Goal: Task Accomplishment & Management: Use online tool/utility

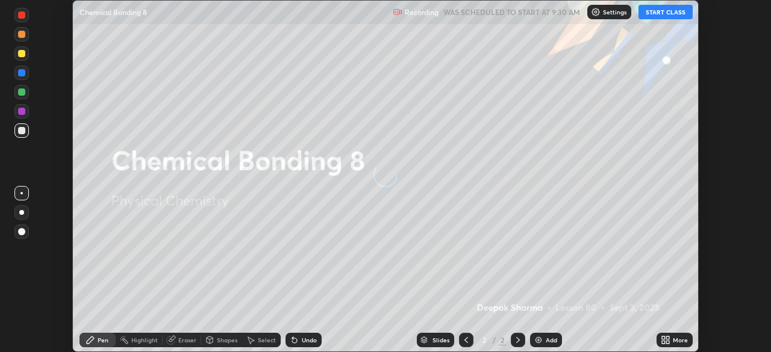
scroll to position [352, 771]
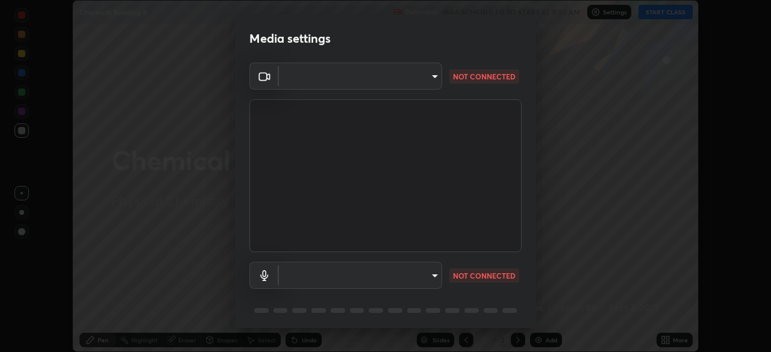
type input "51d019597c161c0694d5583d1f2c643560fde39fe8f4b4da8ea140d4d4830f4c"
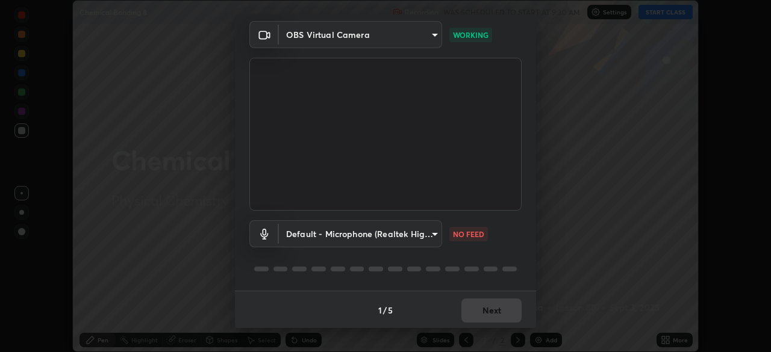
scroll to position [43, 0]
click at [422, 228] on body "Erase all Chemical Bonding 8 Recording WAS SCHEDULED TO START AT 9:30 AM Settin…" at bounding box center [385, 176] width 771 height 352
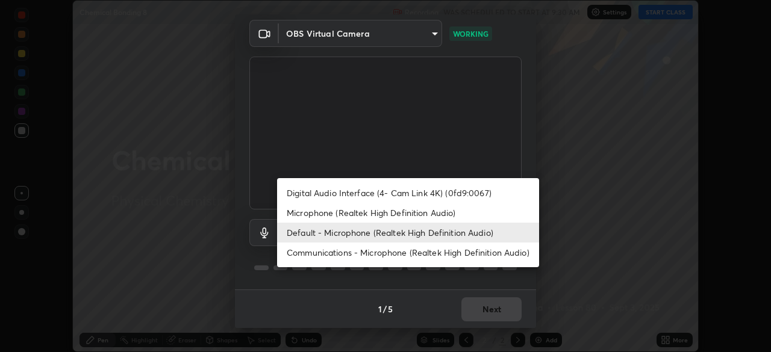
click at [441, 214] on li "Microphone (Realtek High Definition Audio)" at bounding box center [408, 213] width 262 height 20
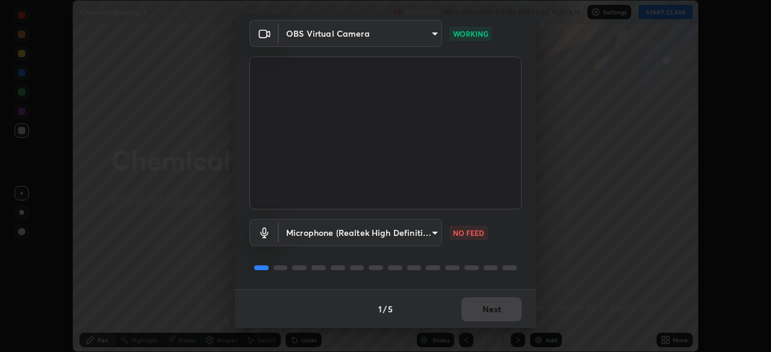
click at [438, 233] on body "Erase all Chemical Bonding 8 Recording WAS SCHEDULED TO START AT 9:30 AM Settin…" at bounding box center [385, 176] width 771 height 352
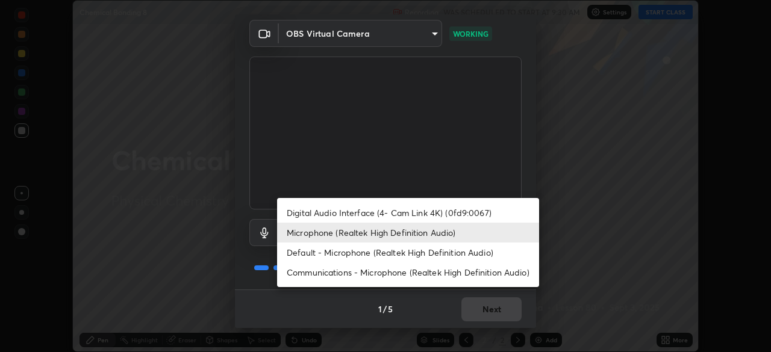
click at [444, 246] on li "Default - Microphone (Realtek High Definition Audio)" at bounding box center [408, 253] width 262 height 20
type input "default"
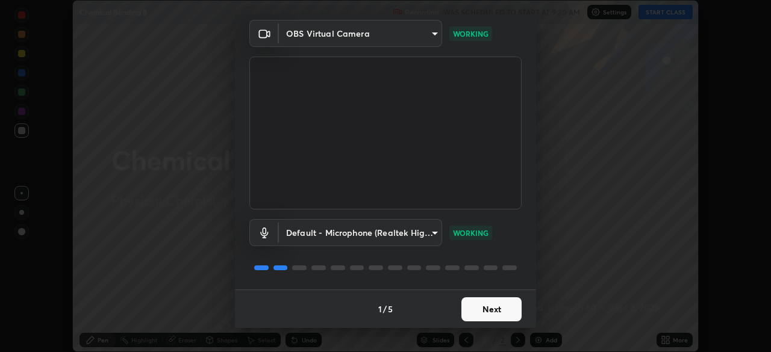
click at [488, 307] on button "Next" at bounding box center [491, 310] width 60 height 24
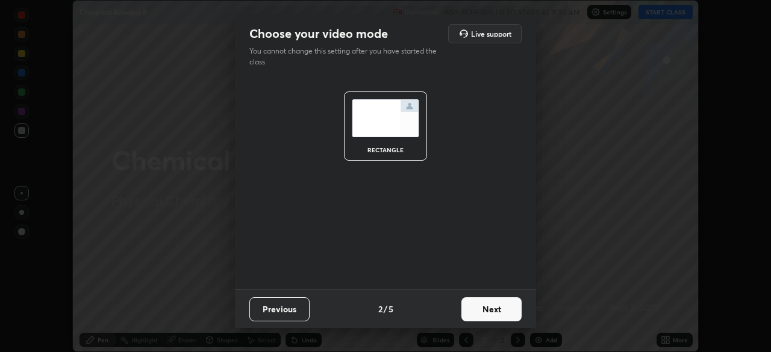
scroll to position [0, 0]
click at [487, 305] on button "Next" at bounding box center [491, 310] width 60 height 24
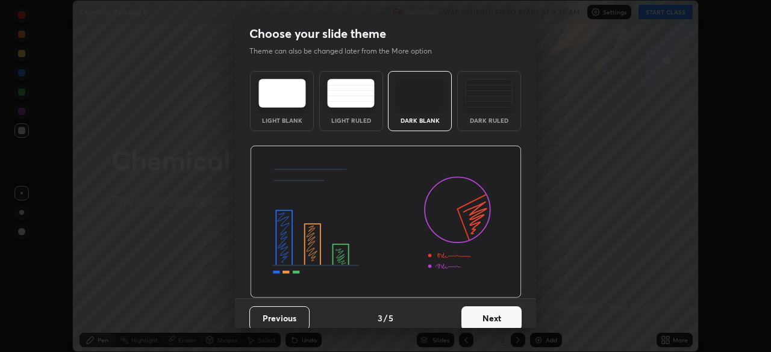
click at [490, 311] on button "Next" at bounding box center [491, 319] width 60 height 24
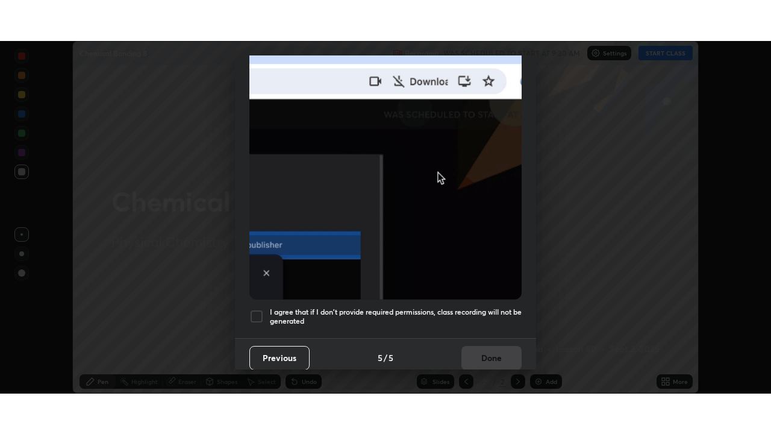
scroll to position [289, 0]
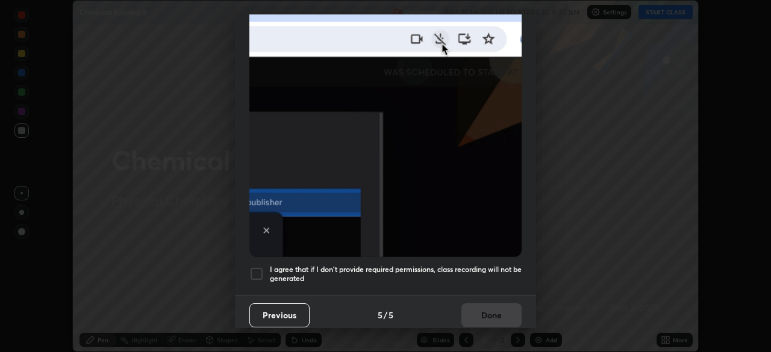
click at [490, 265] on h5 "I agree that if I don't provide required permissions, class recording will not …" at bounding box center [396, 274] width 252 height 19
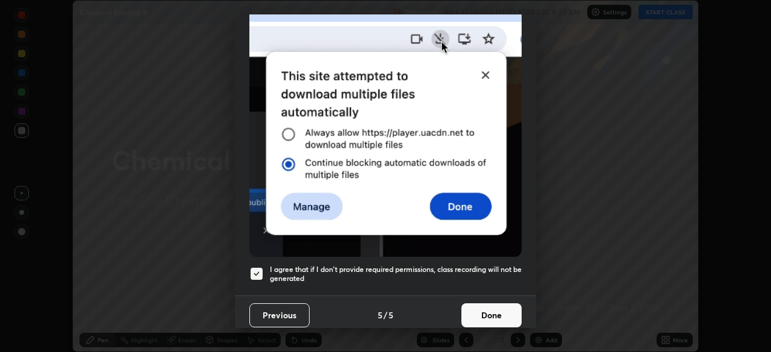
click at [475, 314] on button "Done" at bounding box center [491, 316] width 60 height 24
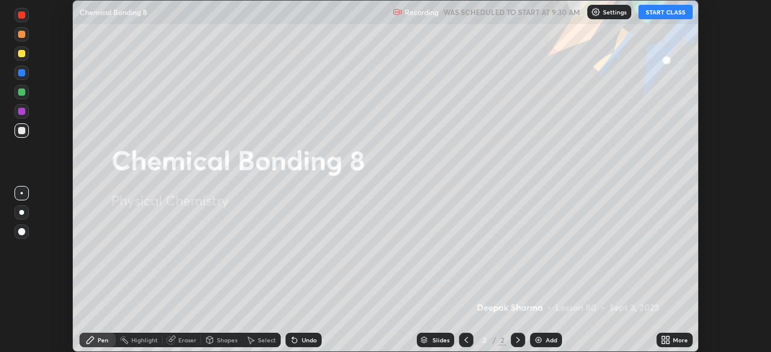
click at [682, 14] on button "START CLASS" at bounding box center [665, 12] width 54 height 14
click at [667, 342] on icon at bounding box center [667, 342] width 3 height 3
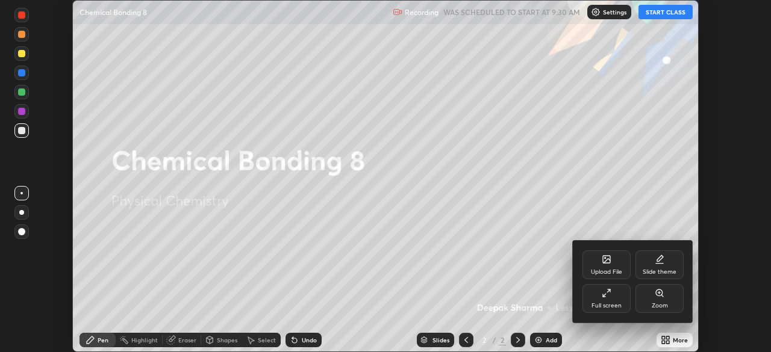
click at [609, 299] on div "Full screen" at bounding box center [606, 298] width 48 height 29
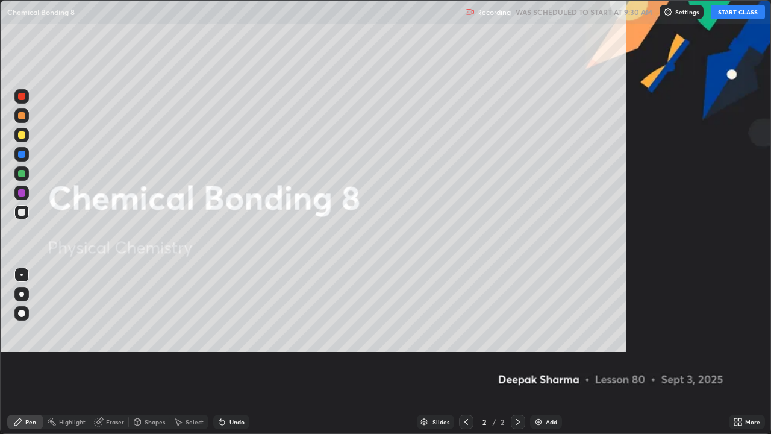
scroll to position [434, 771]
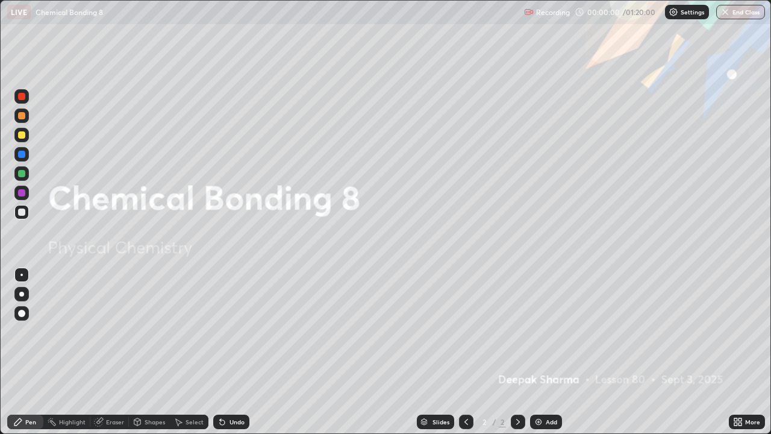
click at [546, 352] on div "Add" at bounding box center [551, 422] width 11 height 6
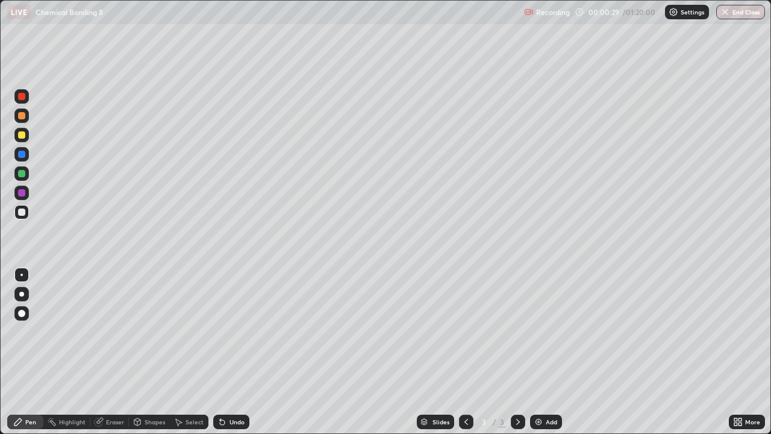
click at [151, 352] on div "Shapes" at bounding box center [149, 421] width 41 height 14
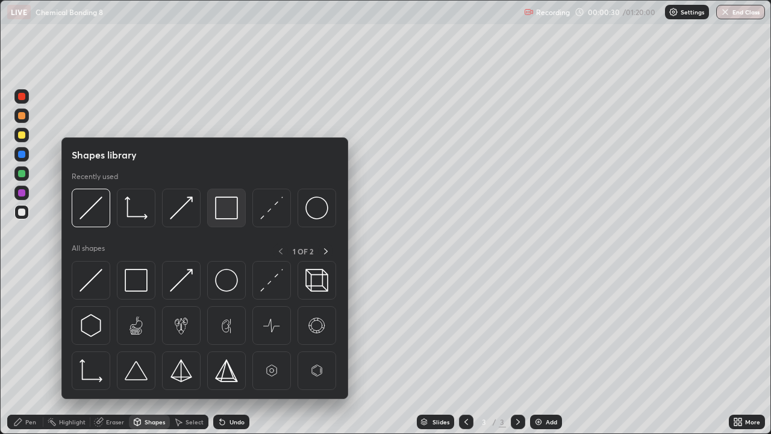
click at [222, 205] on img at bounding box center [226, 207] width 23 height 23
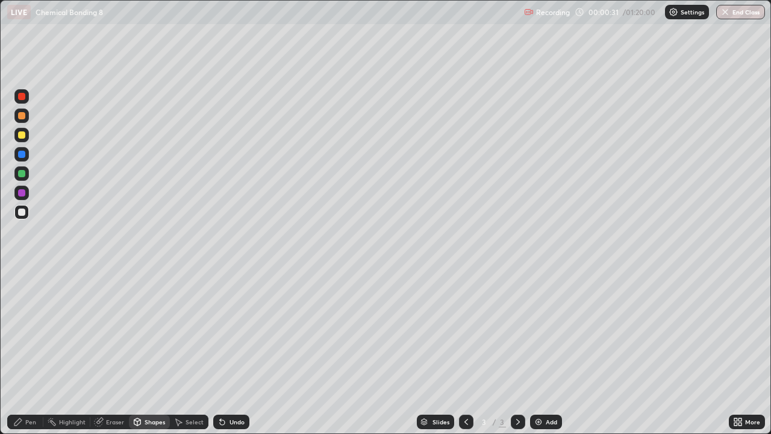
click at [23, 135] on div at bounding box center [21, 134] width 7 height 7
click at [108, 352] on div "Eraser" at bounding box center [115, 422] width 18 height 6
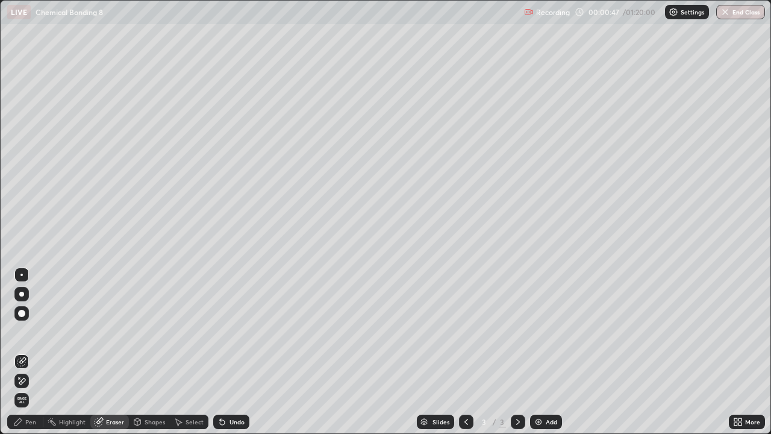
click at [145, 352] on div "Shapes" at bounding box center [155, 422] width 20 height 6
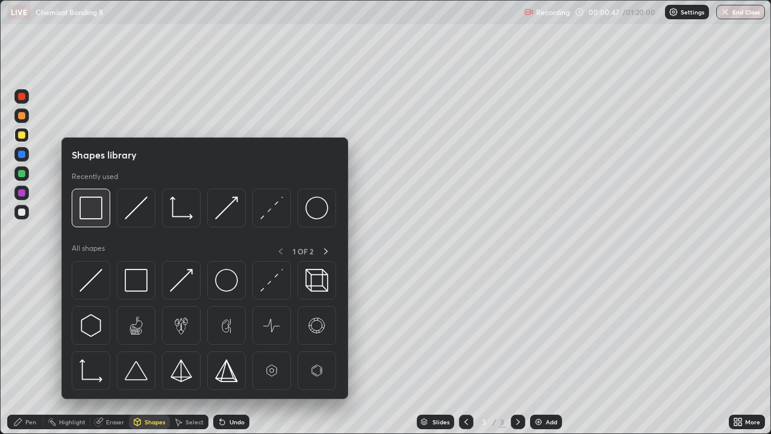
click at [90, 208] on img at bounding box center [91, 207] width 23 height 23
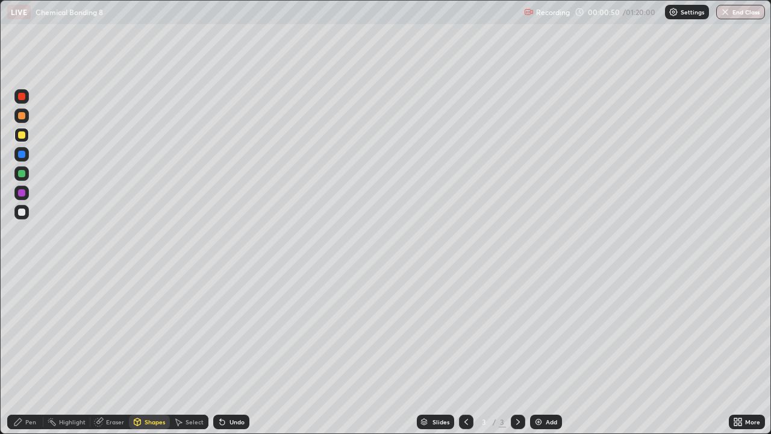
click at [226, 352] on div "Undo" at bounding box center [231, 421] width 36 height 14
click at [107, 352] on div "Eraser" at bounding box center [115, 422] width 18 height 6
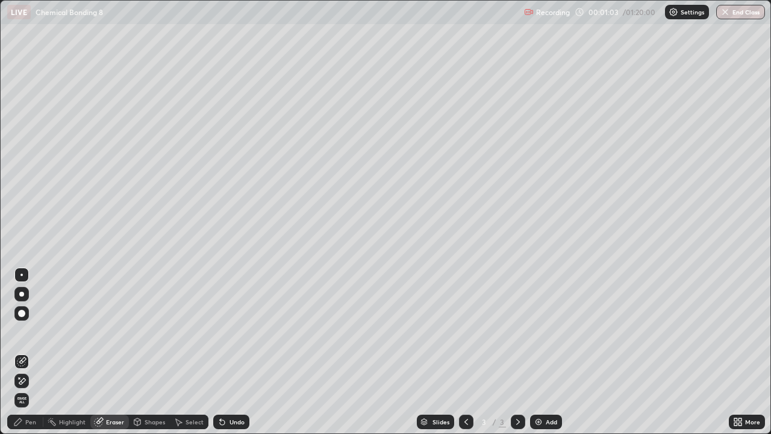
click at [145, 352] on div "Shapes" at bounding box center [155, 422] width 20 height 6
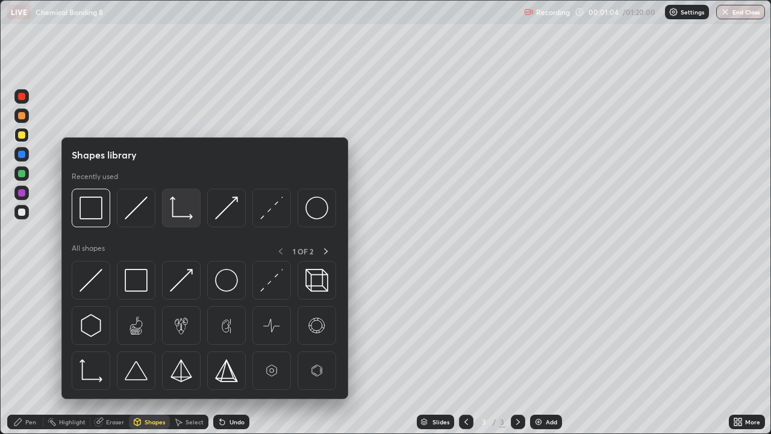
click at [185, 206] on img at bounding box center [181, 207] width 23 height 23
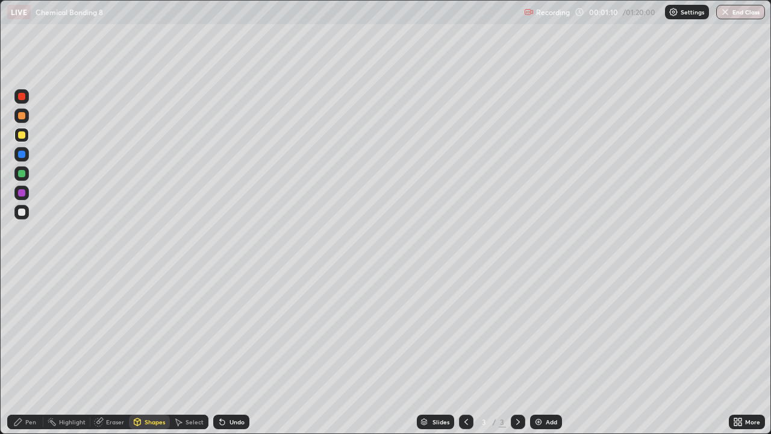
click at [223, 352] on icon at bounding box center [222, 422] width 10 height 10
click at [226, 352] on div "Undo" at bounding box center [231, 421] width 36 height 14
click at [25, 352] on div "Pen" at bounding box center [25, 421] width 36 height 14
click at [22, 114] on div at bounding box center [21, 115] width 7 height 7
click at [235, 352] on div "Undo" at bounding box center [236, 422] width 15 height 6
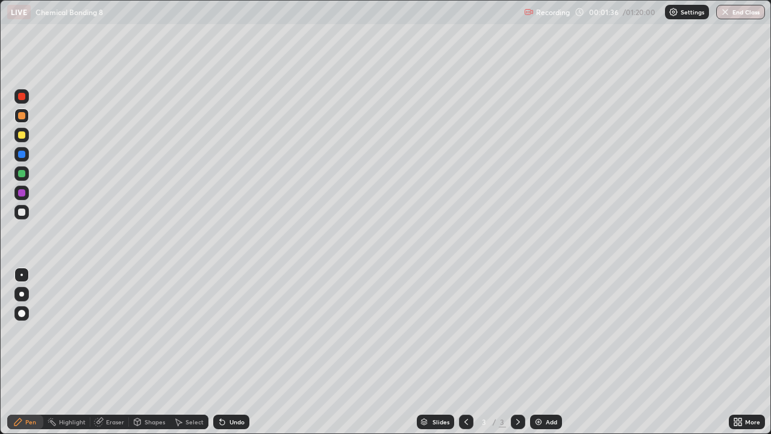
click at [28, 172] on div at bounding box center [21, 173] width 14 height 14
click at [184, 352] on div "Select" at bounding box center [189, 421] width 39 height 14
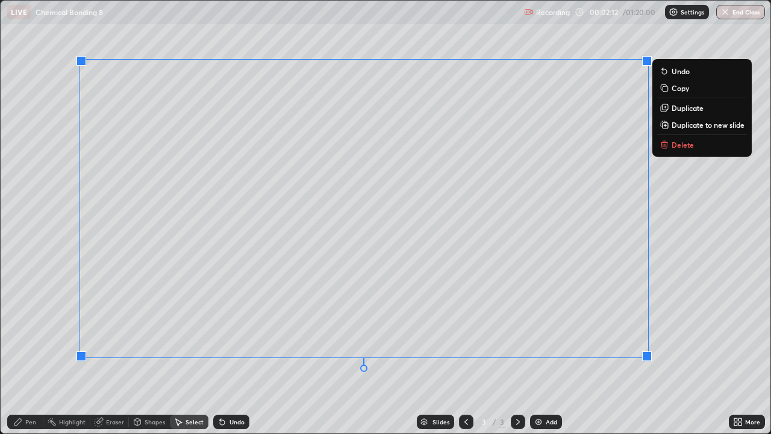
click at [681, 87] on p "Copy" at bounding box center [680, 88] width 17 height 10
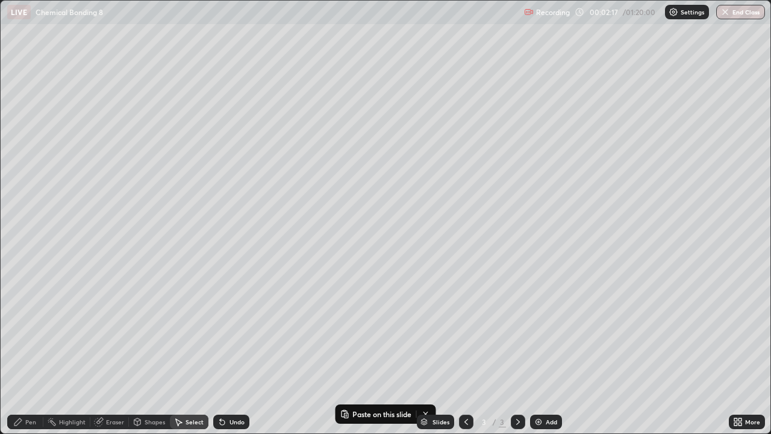
click at [28, 352] on div "Pen" at bounding box center [30, 422] width 11 height 6
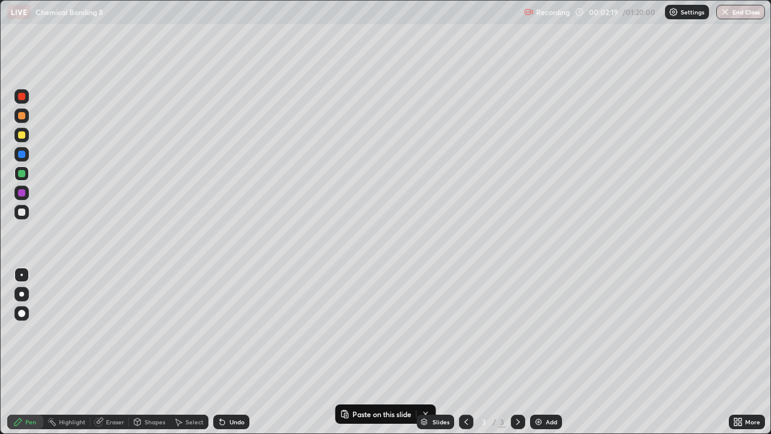
click at [27, 136] on div at bounding box center [21, 135] width 14 height 14
click at [543, 352] on div "Add" at bounding box center [546, 421] width 32 height 14
click at [229, 352] on div "Undo" at bounding box center [236, 422] width 15 height 6
click at [190, 352] on div "Select" at bounding box center [195, 422] width 18 height 6
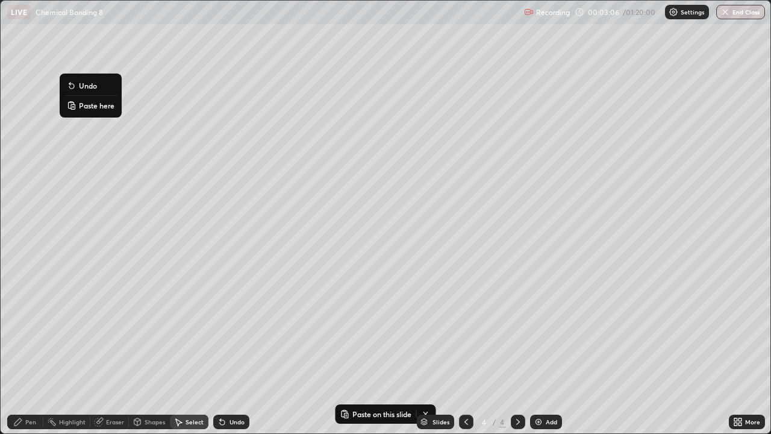
click at [95, 105] on p "Paste here" at bounding box center [97, 106] width 36 height 10
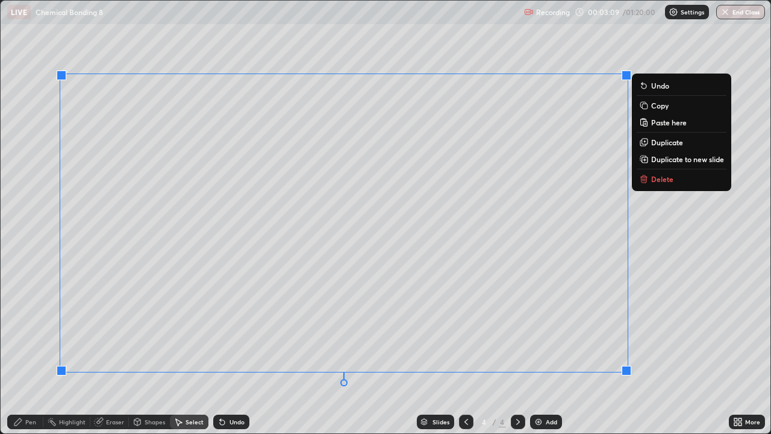
click at [38, 291] on div "0 ° Undo Copy Paste here Duplicate Duplicate to new slide Delete" at bounding box center [386, 217] width 770 height 432
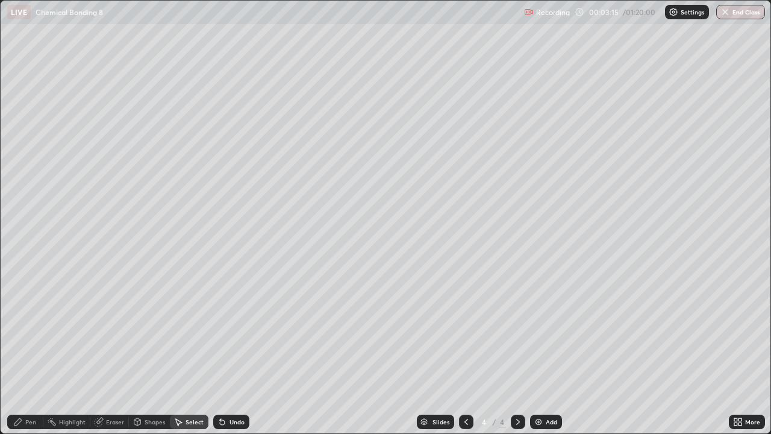
click at [539, 352] on img at bounding box center [539, 422] width 10 height 10
click at [30, 352] on div "Pen" at bounding box center [30, 422] width 11 height 6
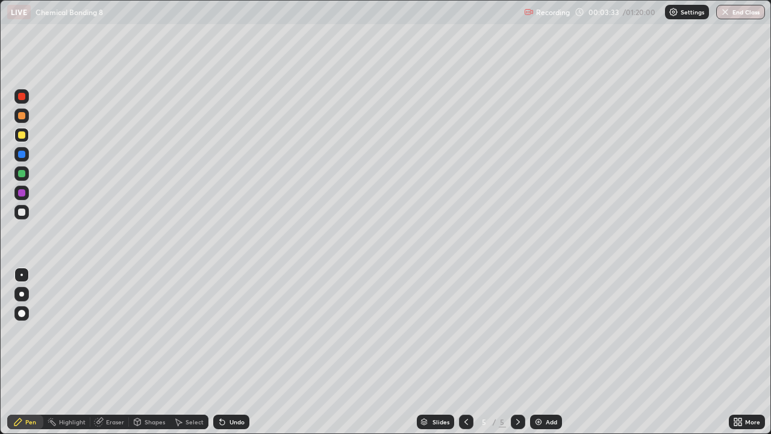
click at [188, 352] on div "Select" at bounding box center [195, 422] width 18 height 6
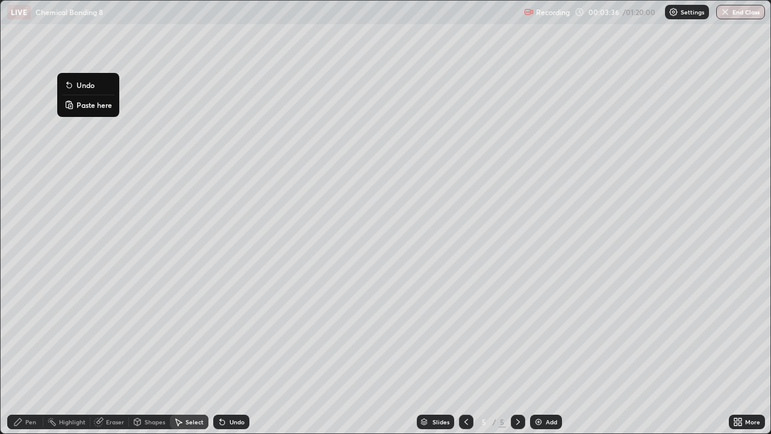
click at [91, 104] on p "Paste here" at bounding box center [94, 105] width 36 height 10
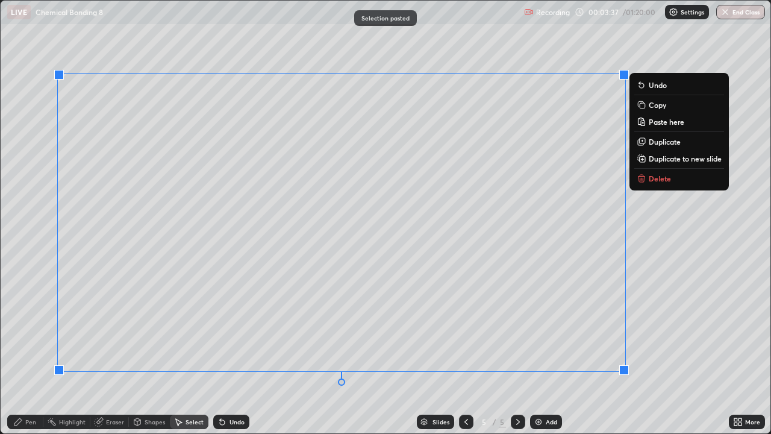
click at [39, 181] on div "0 ° Undo Copy Paste here Duplicate Duplicate to new slide Delete" at bounding box center [386, 217] width 770 height 432
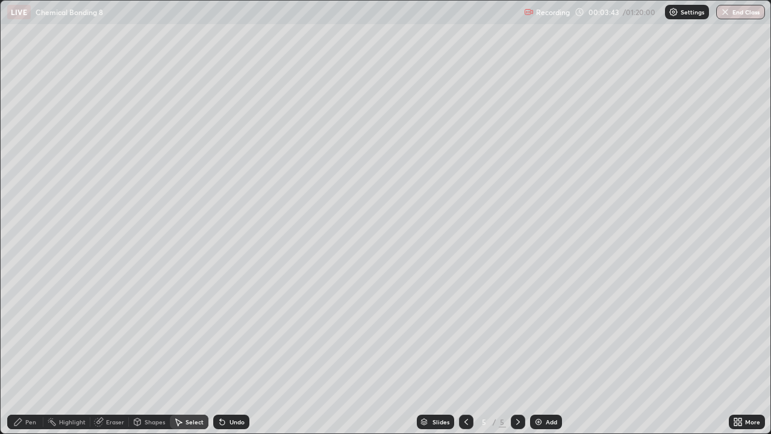
click at [543, 352] on div "Add" at bounding box center [546, 421] width 32 height 14
click at [30, 352] on div "Pen" at bounding box center [30, 422] width 11 height 6
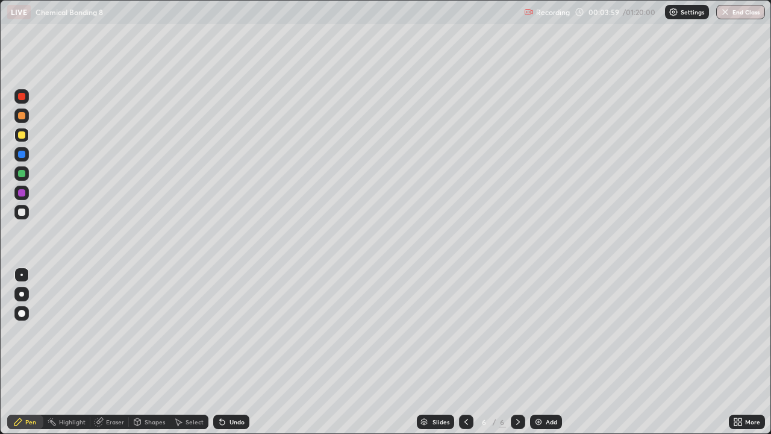
click at [229, 352] on div "Undo" at bounding box center [236, 422] width 15 height 6
click at [192, 352] on div "Select" at bounding box center [195, 422] width 18 height 6
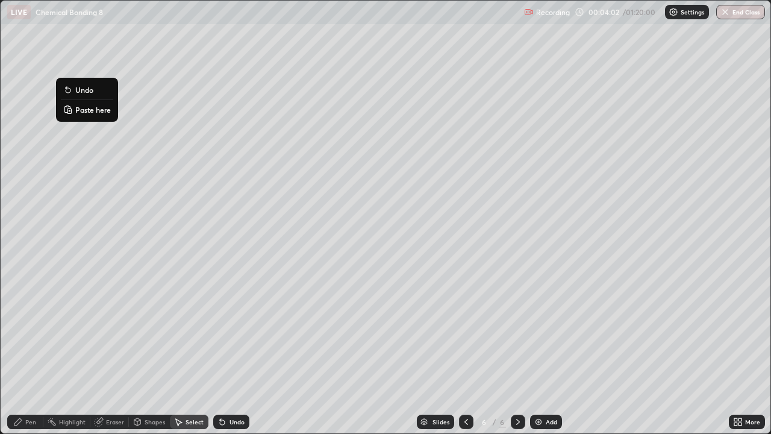
click at [87, 111] on p "Paste here" at bounding box center [93, 110] width 36 height 10
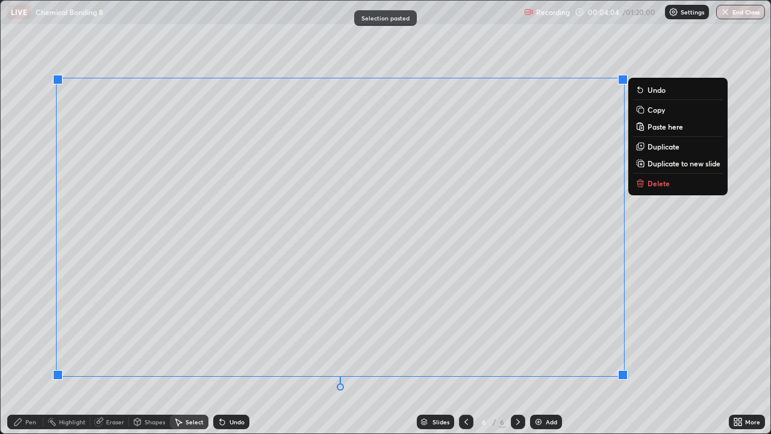
click at [673, 305] on div "0 ° Undo Copy Paste here Duplicate Duplicate to new slide Delete" at bounding box center [386, 217] width 770 height 432
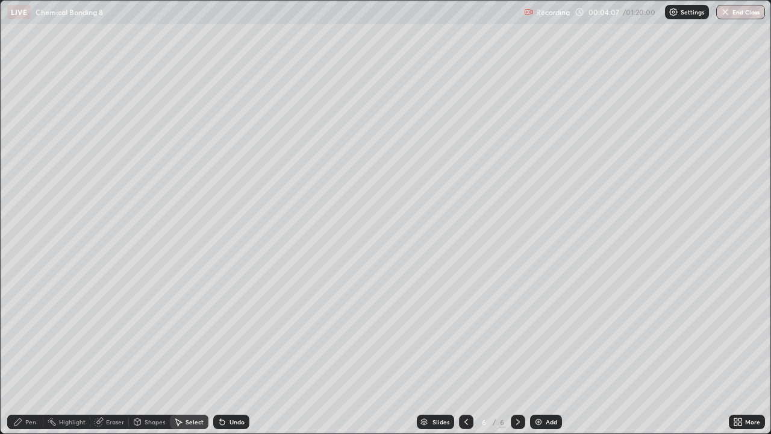
click at [542, 352] on img at bounding box center [539, 422] width 10 height 10
click at [24, 352] on div "Pen" at bounding box center [25, 421] width 36 height 14
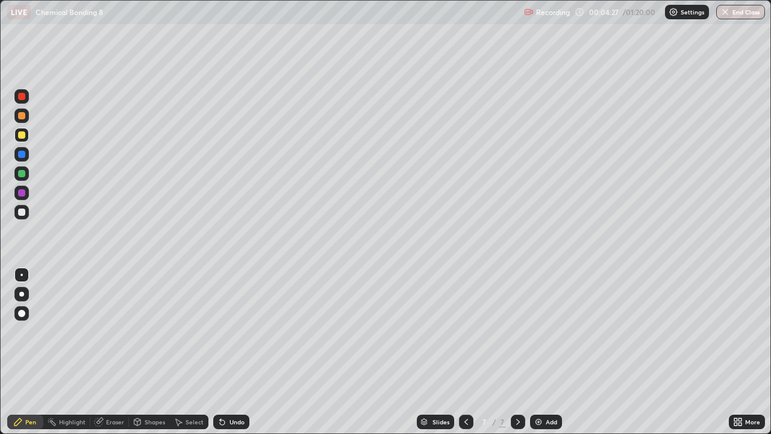
click at [182, 352] on div "Select" at bounding box center [189, 421] width 39 height 14
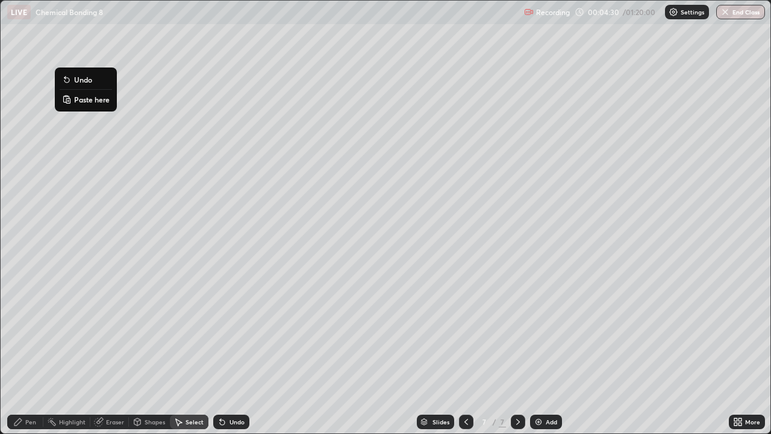
click at [87, 100] on p "Paste here" at bounding box center [92, 100] width 36 height 10
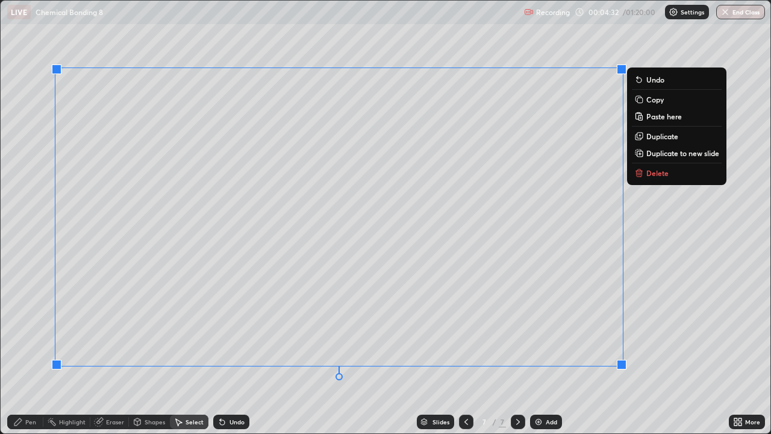
click at [684, 352] on div "0 ° Undo Copy Paste here Duplicate Duplicate to new slide Delete" at bounding box center [386, 217] width 770 height 432
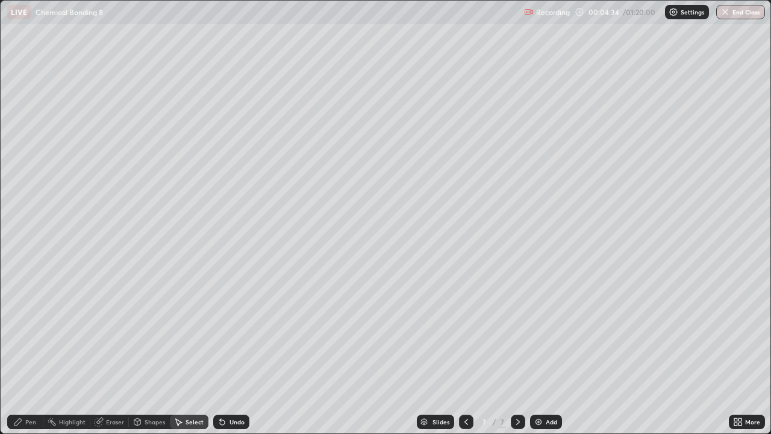
click at [546, 352] on div "Add" at bounding box center [546, 421] width 32 height 14
click at [27, 352] on div "Pen" at bounding box center [30, 422] width 11 height 6
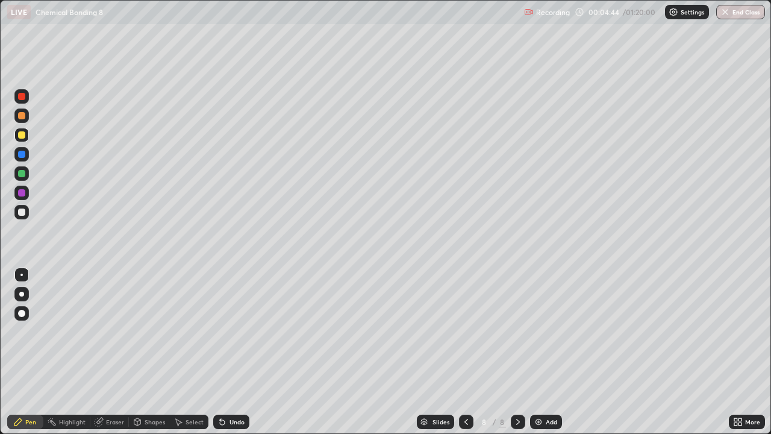
click at [467, 352] on icon at bounding box center [466, 422] width 10 height 10
click at [464, 352] on div at bounding box center [466, 421] width 14 height 14
click at [517, 352] on icon at bounding box center [518, 422] width 10 height 10
click at [187, 352] on div "Select" at bounding box center [189, 421] width 39 height 14
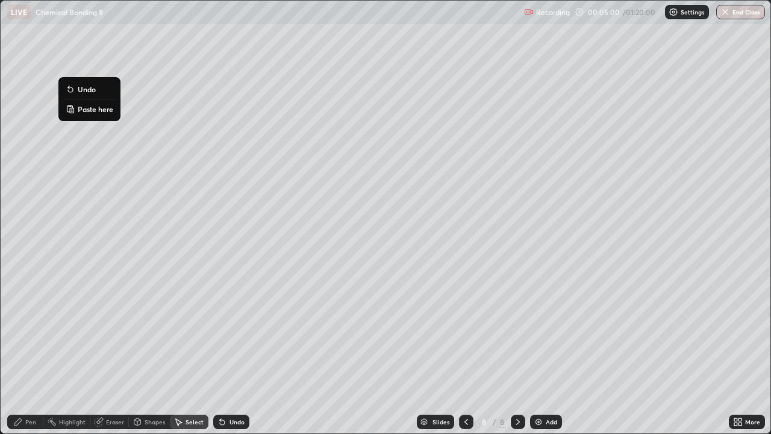
click at [87, 110] on p "Paste here" at bounding box center [96, 109] width 36 height 10
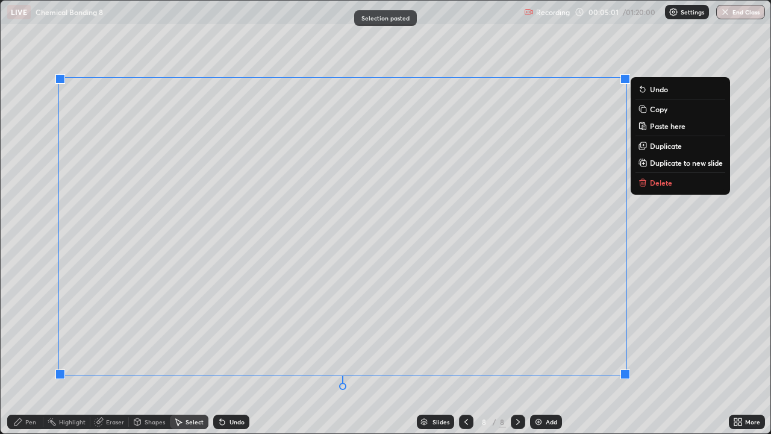
click at [39, 125] on div "0 ° Undo Copy Paste here Duplicate Duplicate to new slide Delete" at bounding box center [386, 217] width 770 height 432
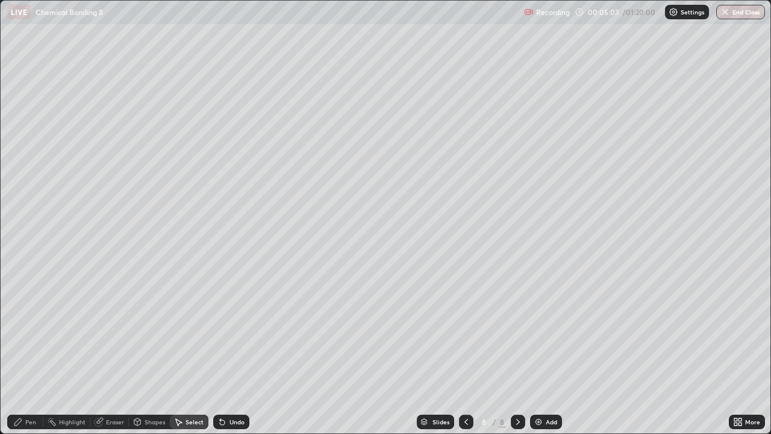
click at [27, 352] on div "Pen" at bounding box center [25, 421] width 36 height 14
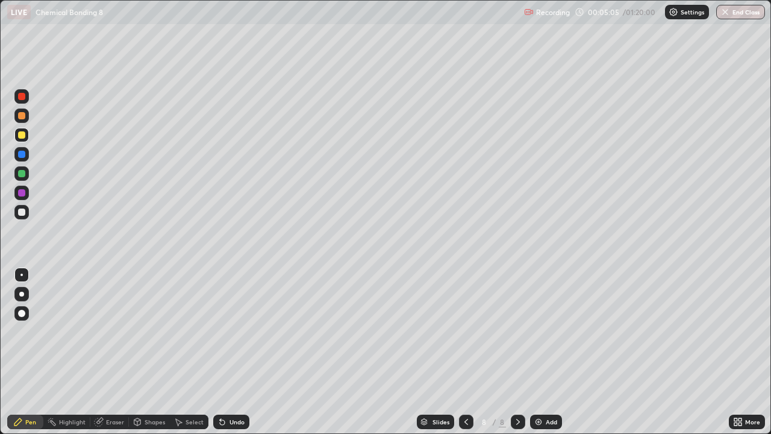
click at [465, 352] on icon at bounding box center [466, 422] width 10 height 10
click at [466, 352] on icon at bounding box center [466, 422] width 4 height 6
click at [465, 352] on icon at bounding box center [466, 422] width 4 height 6
click at [464, 352] on icon at bounding box center [466, 422] width 4 height 6
click at [465, 352] on icon at bounding box center [466, 422] width 10 height 10
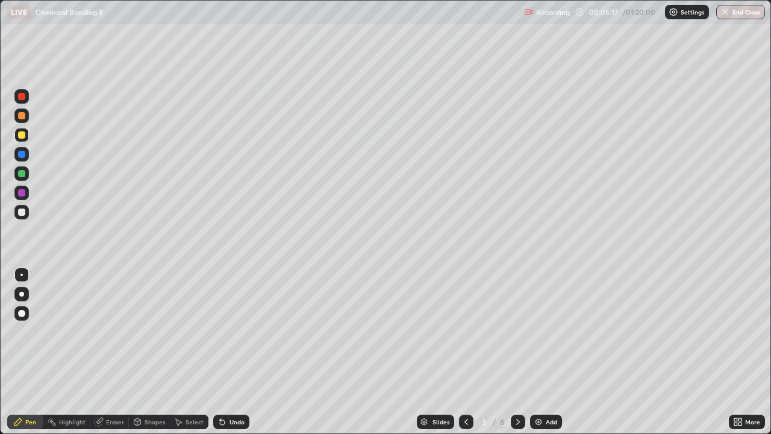
click at [25, 115] on div at bounding box center [21, 115] width 7 height 7
click at [22, 173] on div at bounding box center [21, 173] width 7 height 7
click at [27, 212] on div at bounding box center [21, 212] width 14 height 14
click at [25, 98] on div at bounding box center [21, 96] width 7 height 7
click at [27, 210] on div at bounding box center [21, 212] width 14 height 14
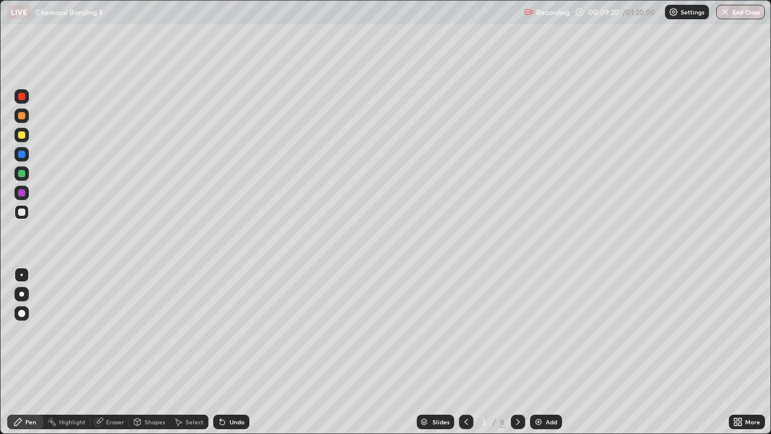
click at [22, 173] on div at bounding box center [21, 173] width 7 height 7
click at [27, 209] on div at bounding box center [21, 212] width 14 height 14
click at [26, 172] on div at bounding box center [21, 173] width 14 height 14
click at [111, 352] on div "Eraser" at bounding box center [115, 422] width 18 height 6
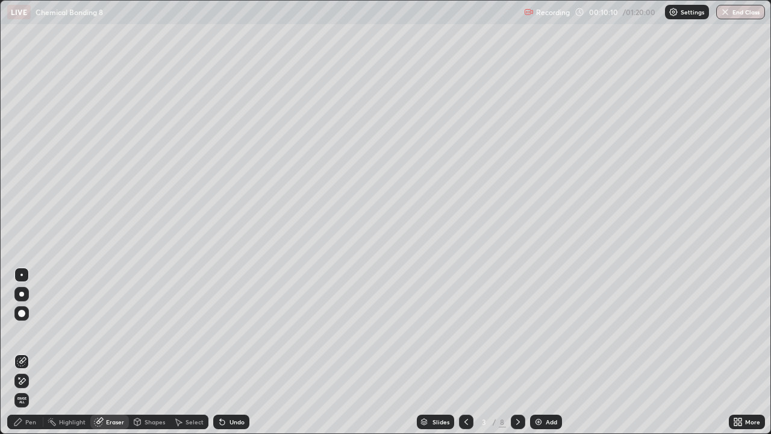
click at [31, 352] on div "Pen" at bounding box center [30, 422] width 11 height 6
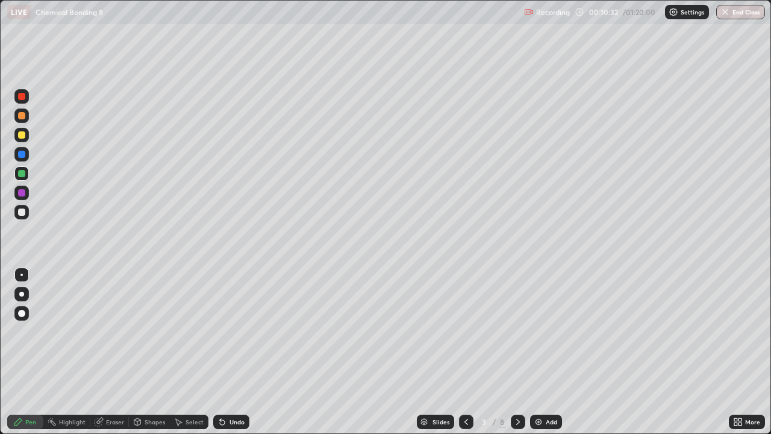
click at [22, 96] on div at bounding box center [21, 96] width 7 height 7
click at [463, 352] on div at bounding box center [466, 421] width 14 height 14
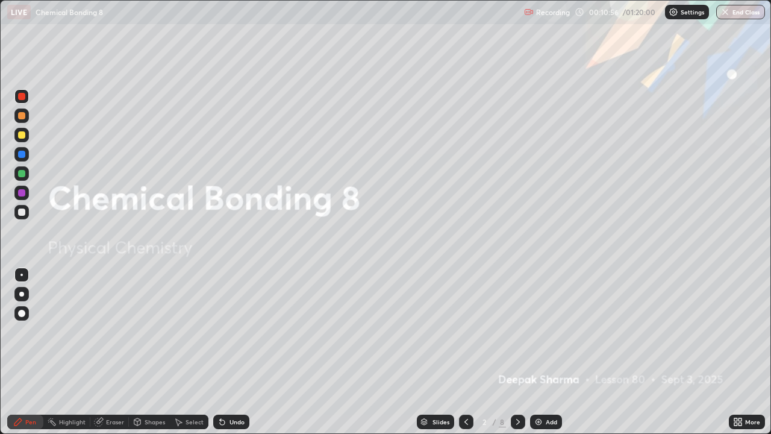
click at [538, 352] on img at bounding box center [539, 422] width 10 height 10
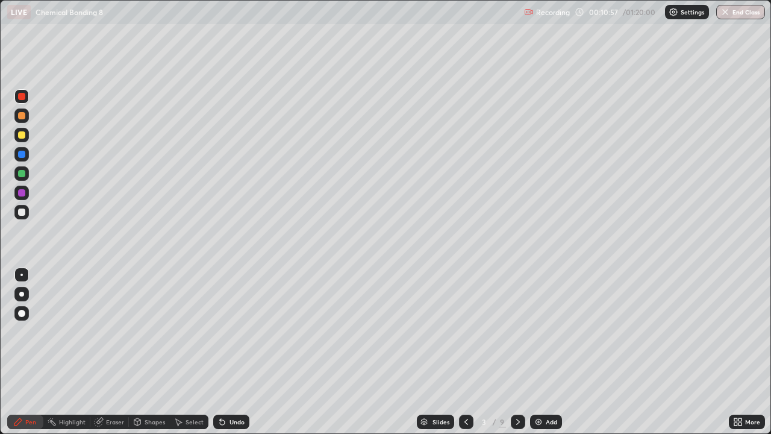
click at [27, 136] on div at bounding box center [21, 135] width 14 height 14
click at [22, 173] on div at bounding box center [21, 173] width 7 height 7
click at [22, 116] on div at bounding box center [21, 115] width 7 height 7
click at [22, 173] on div at bounding box center [21, 173] width 7 height 7
click at [28, 98] on div at bounding box center [21, 96] width 14 height 14
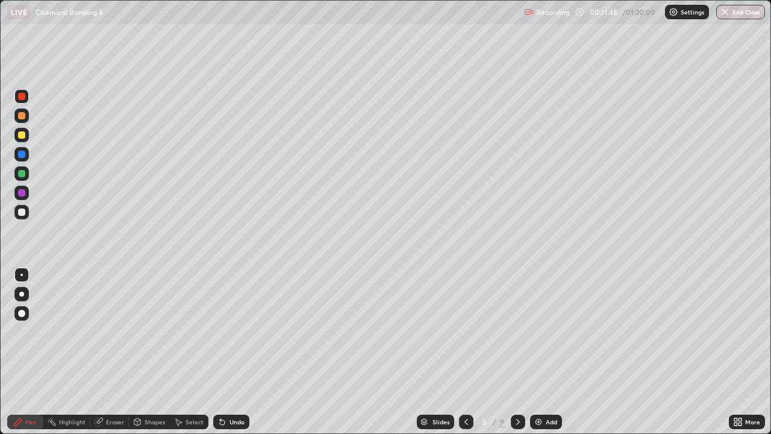
click at [20, 193] on div at bounding box center [21, 192] width 7 height 7
click at [26, 149] on div at bounding box center [21, 154] width 14 height 14
click at [517, 352] on icon at bounding box center [518, 422] width 10 height 10
click at [24, 172] on div at bounding box center [21, 173] width 7 height 7
click at [465, 352] on icon at bounding box center [466, 422] width 10 height 10
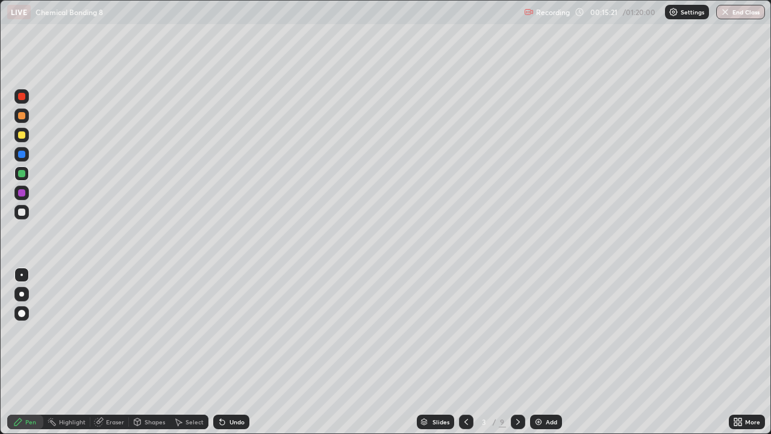
click at [24, 195] on div at bounding box center [21, 192] width 7 height 7
click at [522, 352] on div at bounding box center [518, 421] width 14 height 14
click at [27, 172] on div at bounding box center [21, 173] width 14 height 14
click at [22, 95] on div at bounding box center [21, 96] width 7 height 7
click at [224, 352] on icon at bounding box center [222, 422] width 10 height 10
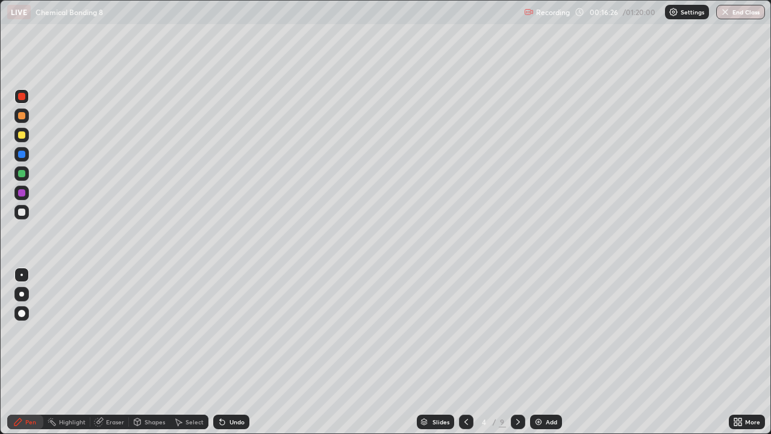
click at [224, 352] on icon at bounding box center [222, 422] width 10 height 10
click at [108, 352] on div "Eraser" at bounding box center [115, 422] width 18 height 6
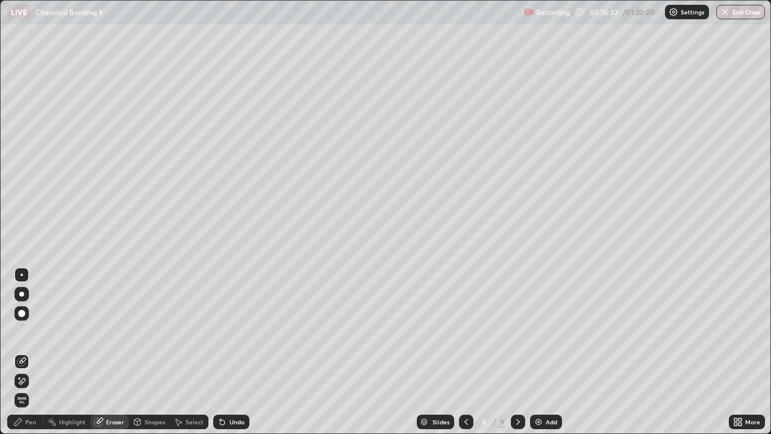
click at [24, 352] on div "Pen" at bounding box center [25, 421] width 36 height 14
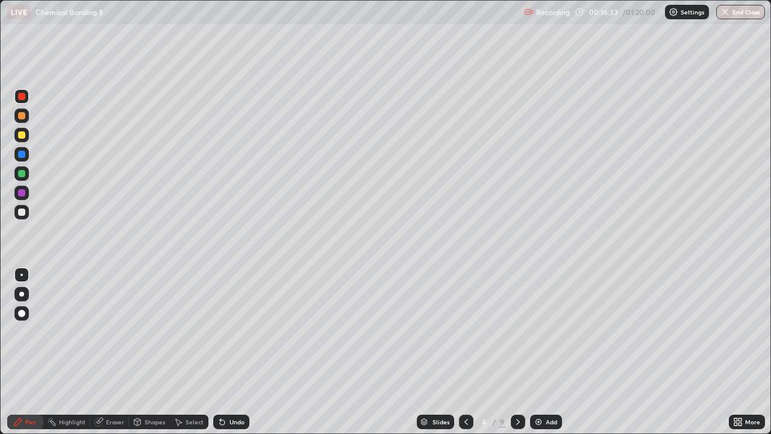
click at [22, 173] on div at bounding box center [21, 173] width 7 height 7
click at [108, 352] on div "Eraser" at bounding box center [115, 422] width 18 height 6
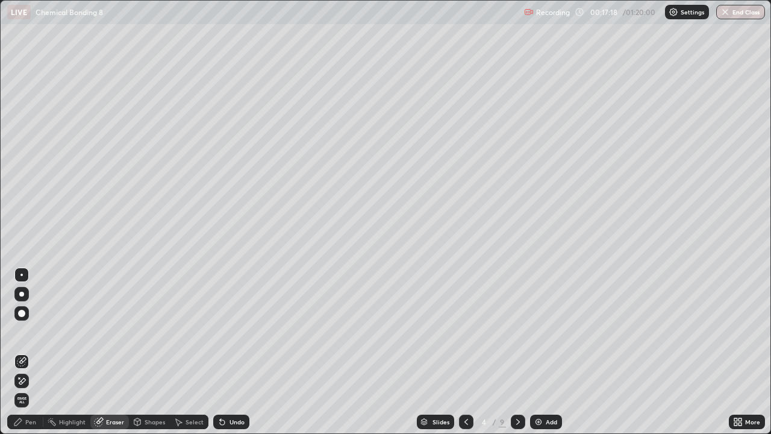
click at [23, 352] on div "Pen" at bounding box center [25, 421] width 36 height 14
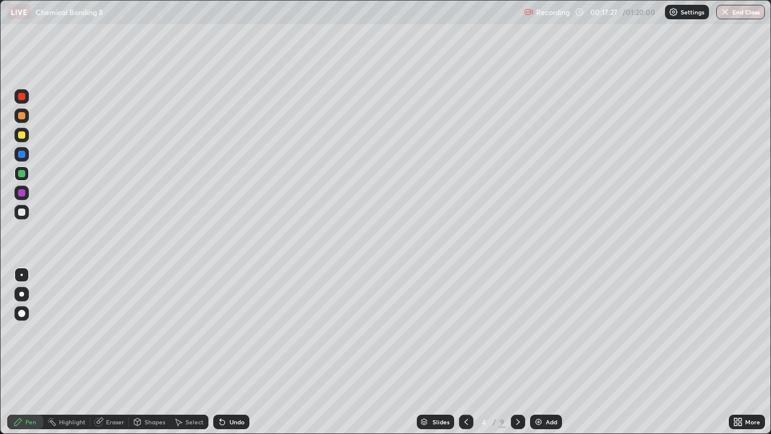
click at [23, 212] on div at bounding box center [21, 211] width 7 height 7
click at [22, 172] on div at bounding box center [21, 173] width 7 height 7
click at [465, 352] on icon at bounding box center [466, 422] width 10 height 10
click at [517, 352] on icon at bounding box center [518, 422] width 10 height 10
click at [465, 352] on icon at bounding box center [466, 422] width 10 height 10
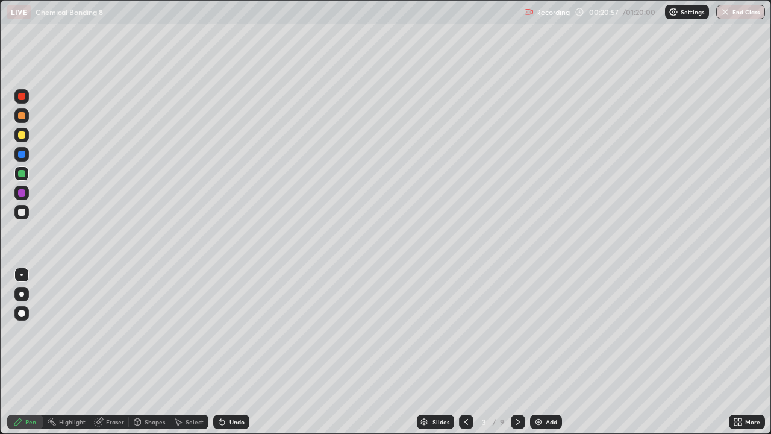
click at [517, 352] on icon at bounding box center [518, 422] width 10 height 10
click at [516, 352] on icon at bounding box center [518, 422] width 10 height 10
click at [466, 352] on icon at bounding box center [466, 422] width 4 height 6
click at [465, 352] on icon at bounding box center [466, 422] width 10 height 10
click at [539, 352] on img at bounding box center [539, 422] width 10 height 10
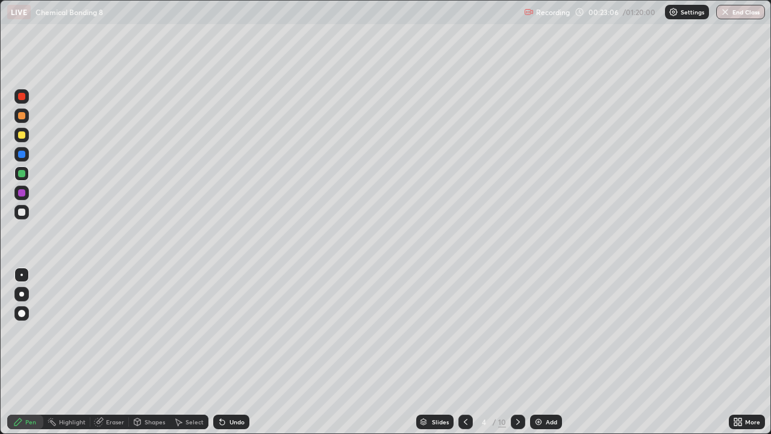
click at [516, 352] on icon at bounding box center [518, 422] width 10 height 10
click at [517, 352] on div at bounding box center [518, 421] width 14 height 14
click at [143, 352] on div "Shapes" at bounding box center [149, 421] width 41 height 14
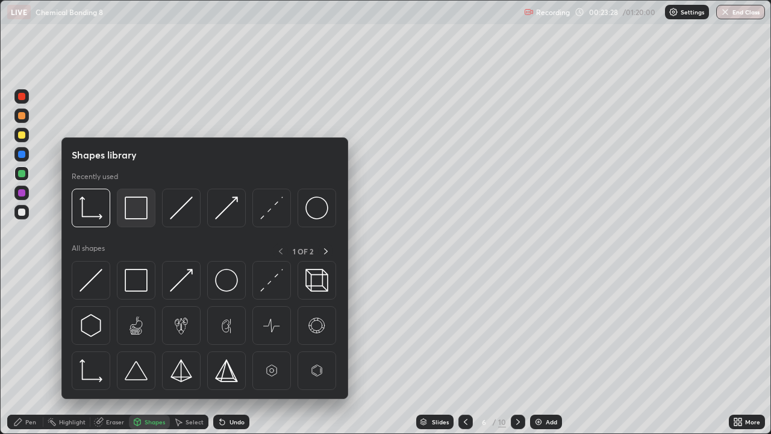
click at [142, 205] on img at bounding box center [136, 207] width 23 height 23
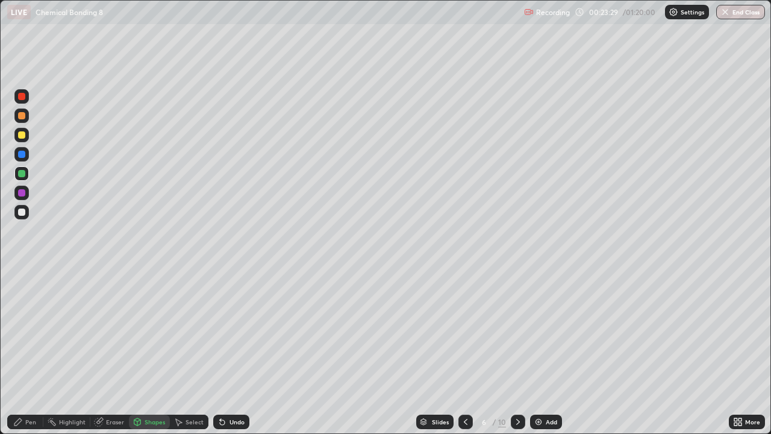
click at [27, 114] on div at bounding box center [21, 115] width 14 height 14
click at [24, 352] on div "Pen" at bounding box center [25, 421] width 36 height 14
click at [22, 173] on div at bounding box center [21, 173] width 7 height 7
click at [24, 211] on div at bounding box center [21, 211] width 7 height 7
click at [26, 173] on div at bounding box center [21, 173] width 14 height 14
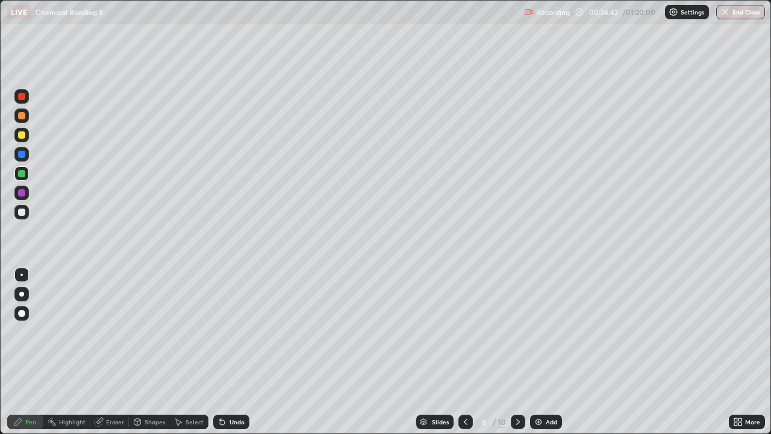
click at [24, 209] on div at bounding box center [21, 211] width 7 height 7
click at [26, 172] on div at bounding box center [21, 173] width 14 height 14
click at [25, 96] on div at bounding box center [21, 96] width 7 height 7
click at [471, 352] on div at bounding box center [465, 421] width 14 height 14
click at [464, 352] on icon at bounding box center [466, 422] width 10 height 10
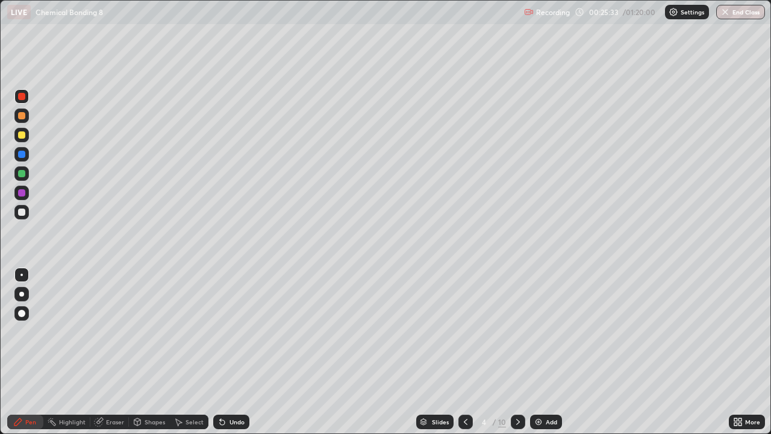
click at [537, 352] on img at bounding box center [539, 422] width 10 height 10
click at [26, 134] on div at bounding box center [21, 135] width 14 height 14
click at [23, 173] on div at bounding box center [21, 173] width 7 height 7
click at [22, 114] on div at bounding box center [21, 115] width 7 height 7
click at [22, 213] on div at bounding box center [21, 211] width 7 height 7
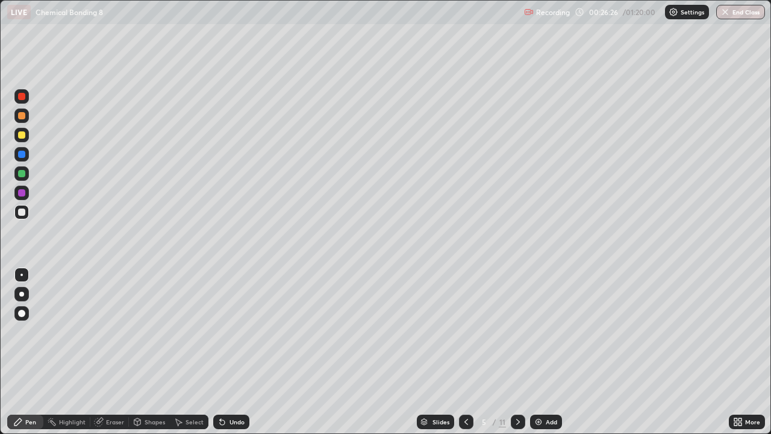
click at [26, 172] on div at bounding box center [21, 173] width 14 height 14
click at [23, 209] on div at bounding box center [21, 211] width 7 height 7
click at [22, 193] on div at bounding box center [21, 192] width 7 height 7
click at [519, 352] on icon at bounding box center [518, 422] width 10 height 10
click at [517, 352] on icon at bounding box center [518, 422] width 10 height 10
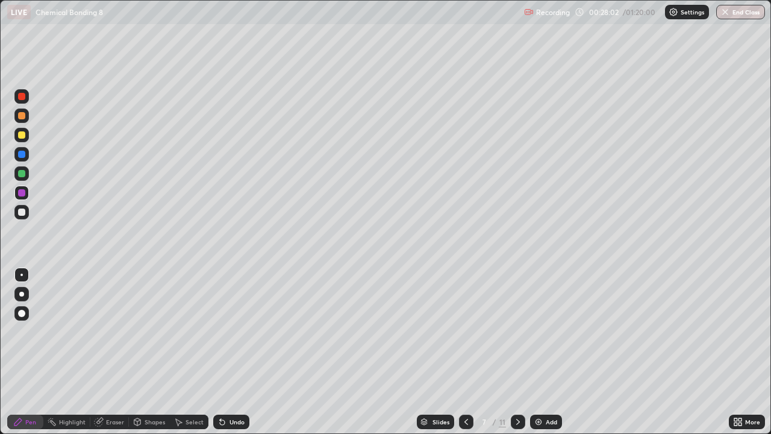
click at [22, 210] on div at bounding box center [21, 211] width 7 height 7
click at [22, 176] on div at bounding box center [21, 173] width 7 height 7
click at [233, 352] on div "Undo" at bounding box center [236, 422] width 15 height 6
click at [234, 352] on div "Undo" at bounding box center [236, 422] width 15 height 6
click at [226, 352] on div "Undo" at bounding box center [231, 421] width 36 height 14
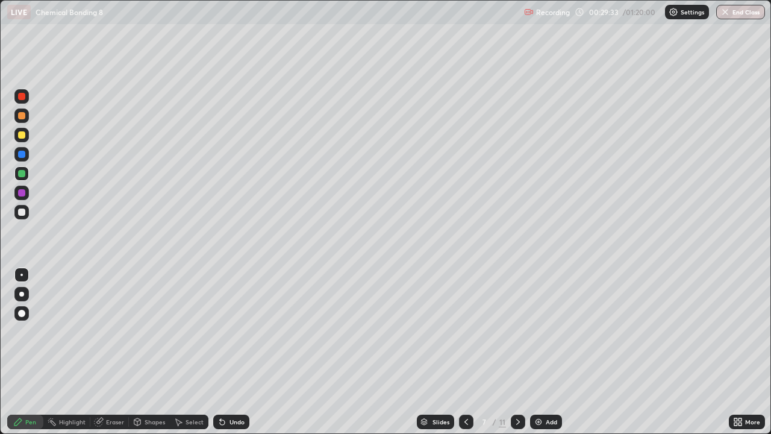
click at [225, 352] on div "Undo" at bounding box center [231, 421] width 36 height 14
click at [467, 352] on icon at bounding box center [466, 422] width 10 height 10
click at [517, 352] on icon at bounding box center [518, 422] width 10 height 10
click at [516, 352] on icon at bounding box center [518, 422] width 4 height 6
click at [145, 352] on div "Shapes" at bounding box center [155, 422] width 20 height 6
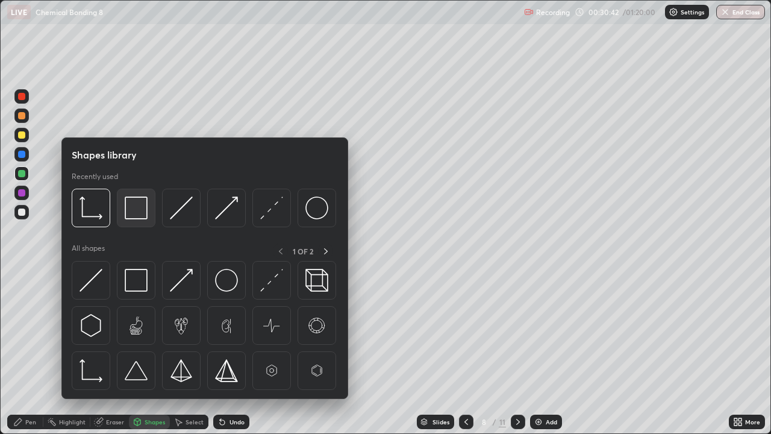
click at [134, 204] on img at bounding box center [136, 207] width 23 height 23
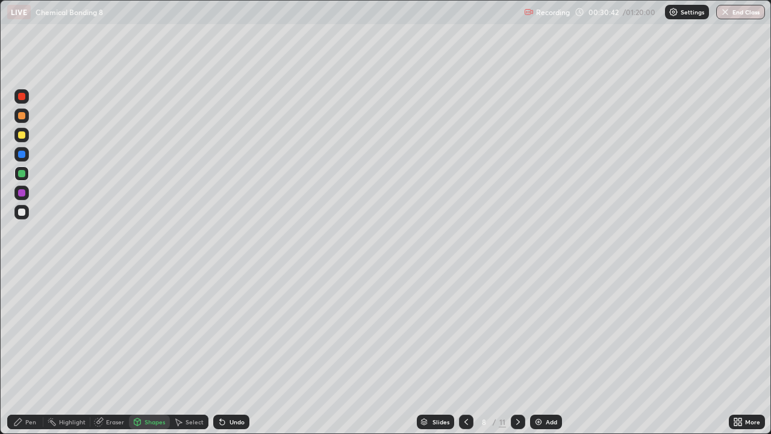
click at [22, 114] on div at bounding box center [21, 115] width 7 height 7
click at [28, 352] on div "Pen" at bounding box center [25, 421] width 36 height 14
click at [24, 212] on div at bounding box center [21, 211] width 7 height 7
click at [23, 172] on div at bounding box center [21, 173] width 7 height 7
click at [27, 98] on div at bounding box center [21, 96] width 14 height 14
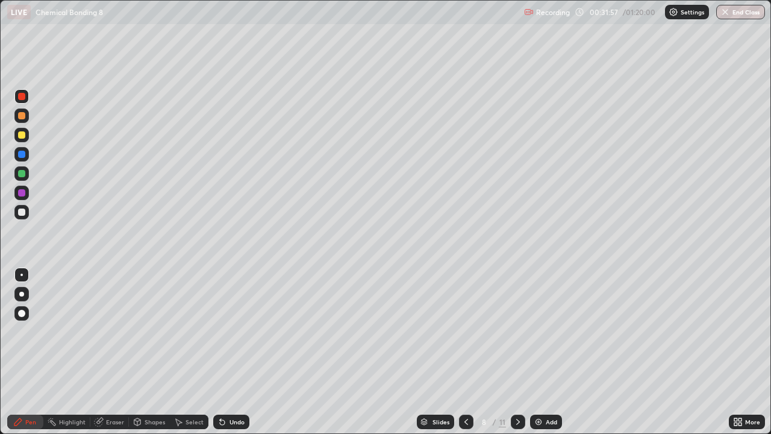
click at [24, 213] on div at bounding box center [21, 211] width 7 height 7
click at [465, 352] on icon at bounding box center [466, 422] width 10 height 10
click at [465, 352] on icon at bounding box center [466, 422] width 4 height 6
click at [535, 352] on img at bounding box center [539, 422] width 10 height 10
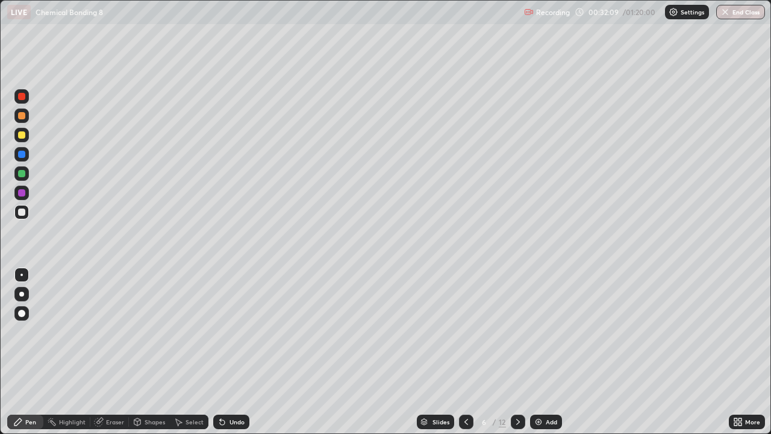
click at [22, 135] on div at bounding box center [21, 134] width 7 height 7
click at [20, 113] on div at bounding box center [21, 115] width 7 height 7
click at [28, 175] on div at bounding box center [21, 173] width 14 height 14
click at [27, 193] on div at bounding box center [21, 193] width 14 height 14
click at [27, 148] on div at bounding box center [21, 154] width 14 height 14
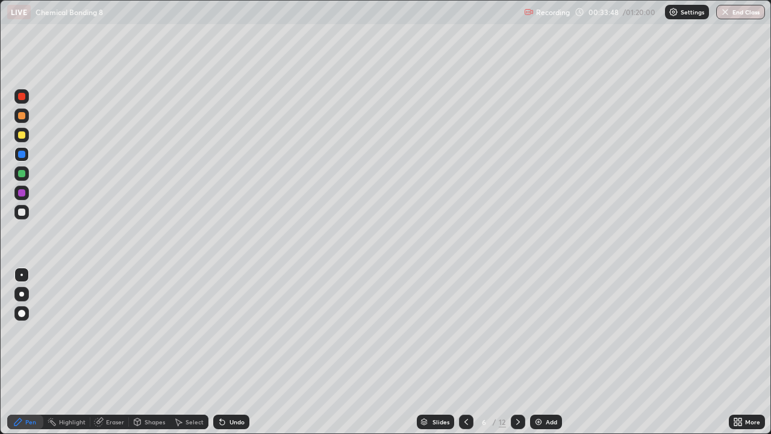
click at [517, 352] on icon at bounding box center [518, 422] width 10 height 10
click at [23, 172] on div at bounding box center [21, 173] width 7 height 7
click at [26, 211] on div at bounding box center [21, 212] width 14 height 14
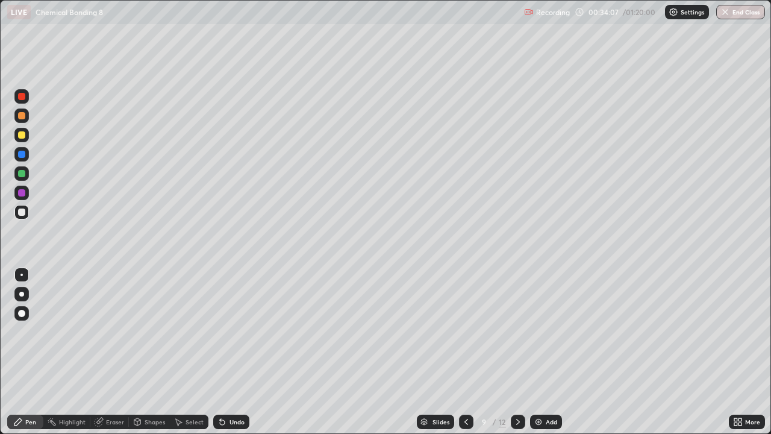
click at [25, 175] on div at bounding box center [21, 173] width 7 height 7
click at [27, 97] on div at bounding box center [21, 96] width 14 height 14
click at [24, 211] on div at bounding box center [21, 211] width 7 height 7
click at [228, 352] on div "Undo" at bounding box center [231, 421] width 36 height 14
click at [234, 352] on div "Undo" at bounding box center [236, 422] width 15 height 6
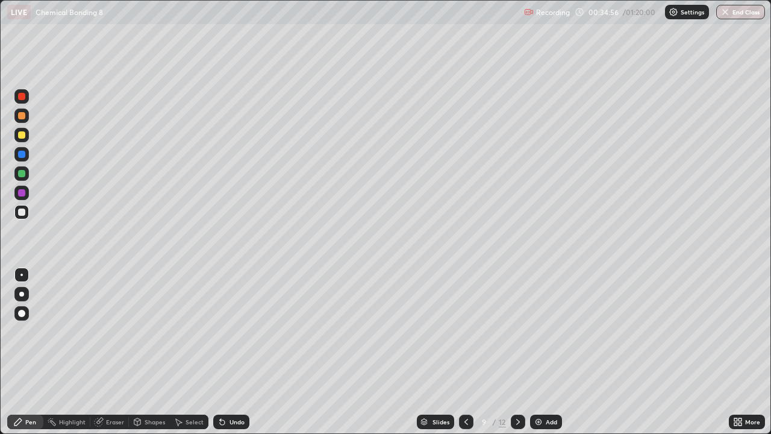
click at [21, 174] on div at bounding box center [21, 173] width 7 height 7
click at [235, 352] on div "Undo" at bounding box center [231, 421] width 36 height 14
click at [466, 352] on icon at bounding box center [466, 422] width 10 height 10
click at [517, 352] on icon at bounding box center [518, 422] width 10 height 10
click at [467, 352] on icon at bounding box center [466, 422] width 10 height 10
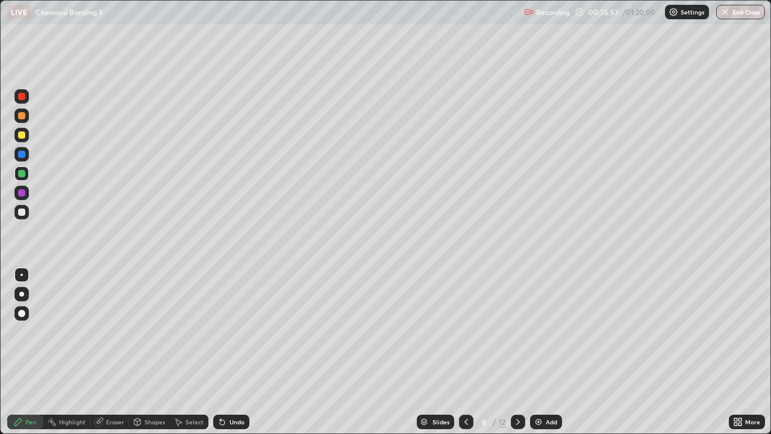
click at [519, 352] on icon at bounding box center [518, 422] width 10 height 10
click at [466, 352] on icon at bounding box center [466, 422] width 10 height 10
click at [465, 352] on icon at bounding box center [466, 422] width 10 height 10
click at [517, 352] on icon at bounding box center [518, 422] width 10 height 10
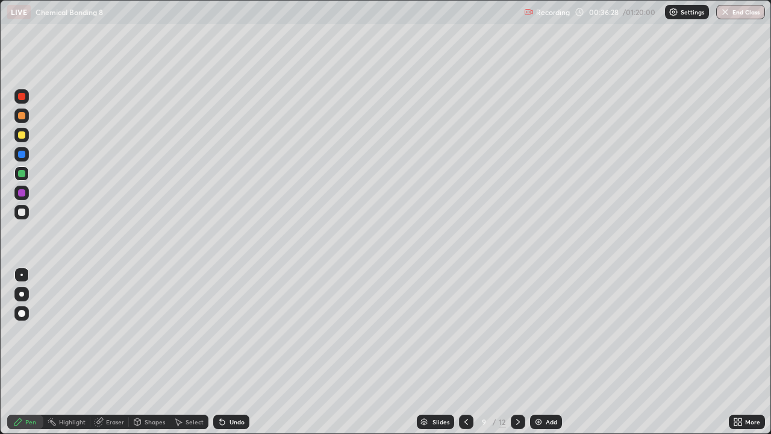
click at [517, 352] on icon at bounding box center [518, 422] width 10 height 10
click at [22, 116] on div at bounding box center [21, 115] width 7 height 7
click at [28, 170] on div at bounding box center [21, 173] width 14 height 14
click at [26, 212] on div at bounding box center [21, 212] width 14 height 14
click at [28, 168] on div at bounding box center [21, 173] width 14 height 14
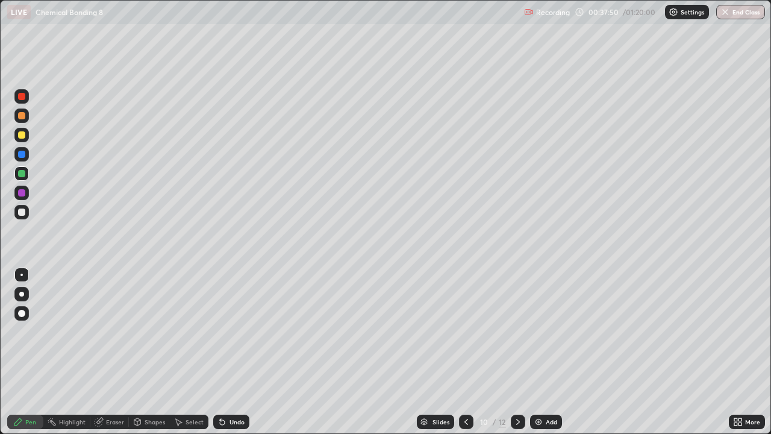
click at [22, 97] on div at bounding box center [21, 96] width 7 height 7
click at [25, 173] on div at bounding box center [21, 173] width 7 height 7
click at [27, 154] on div at bounding box center [21, 154] width 14 height 14
click at [116, 352] on div "Eraser" at bounding box center [109, 421] width 39 height 14
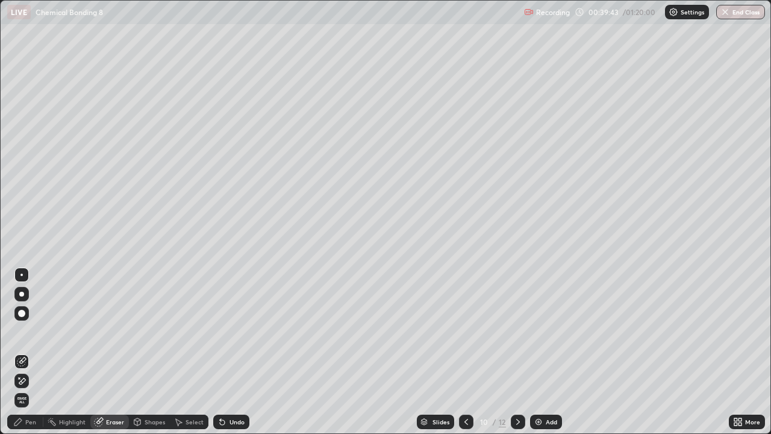
click at [22, 313] on div at bounding box center [21, 313] width 7 height 7
click at [24, 352] on div "Pen" at bounding box center [25, 421] width 36 height 14
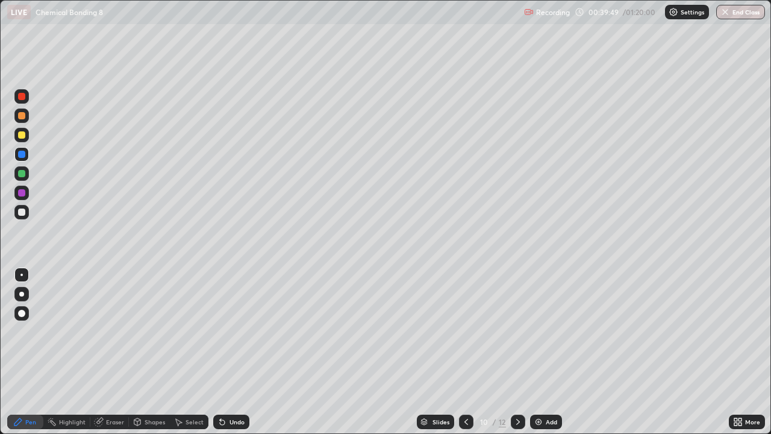
click at [21, 174] on div at bounding box center [21, 173] width 7 height 7
click at [229, 352] on div "Undo" at bounding box center [236, 422] width 15 height 6
click at [226, 352] on div "Undo" at bounding box center [231, 421] width 36 height 14
click at [229, 352] on div "Undo" at bounding box center [236, 422] width 15 height 6
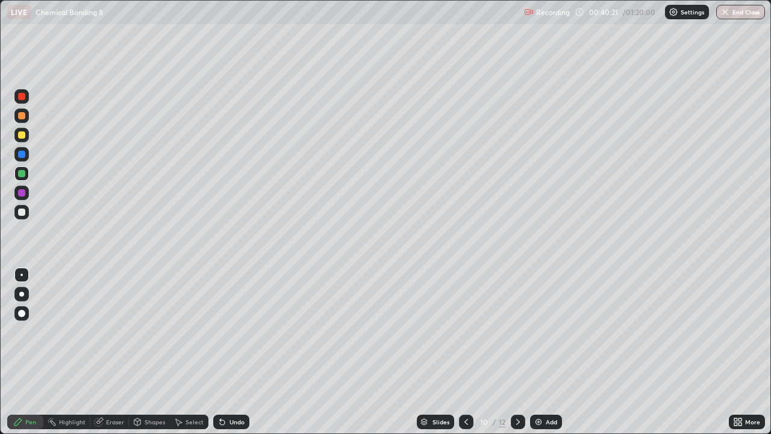
click at [235, 352] on div "Undo" at bounding box center [236, 422] width 15 height 6
click at [24, 210] on div at bounding box center [21, 211] width 7 height 7
click at [27, 173] on div at bounding box center [21, 173] width 14 height 14
click at [114, 352] on div "Eraser" at bounding box center [115, 422] width 18 height 6
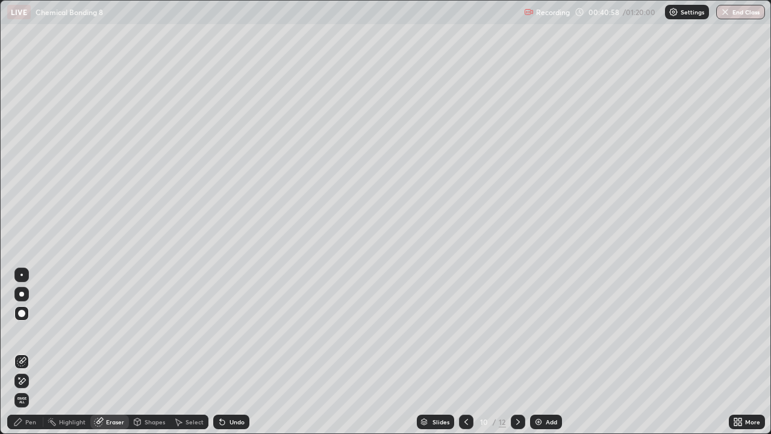
click at [25, 352] on div "Pen" at bounding box center [25, 421] width 36 height 14
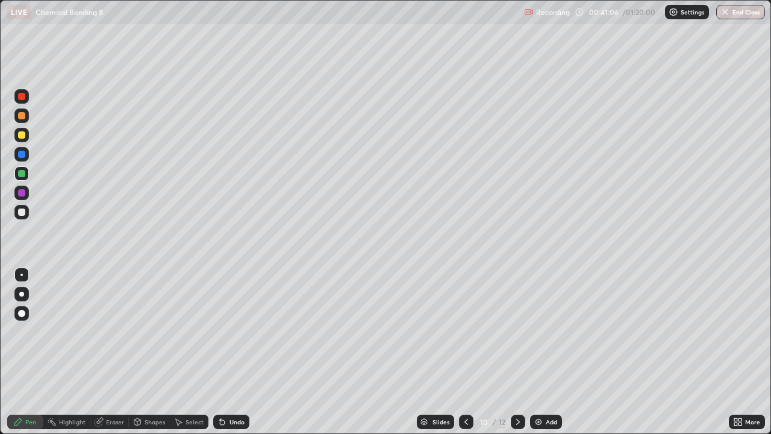
click at [23, 135] on div at bounding box center [21, 134] width 7 height 7
click at [516, 352] on icon at bounding box center [518, 422] width 10 height 10
click at [147, 352] on div "Shapes" at bounding box center [155, 422] width 20 height 6
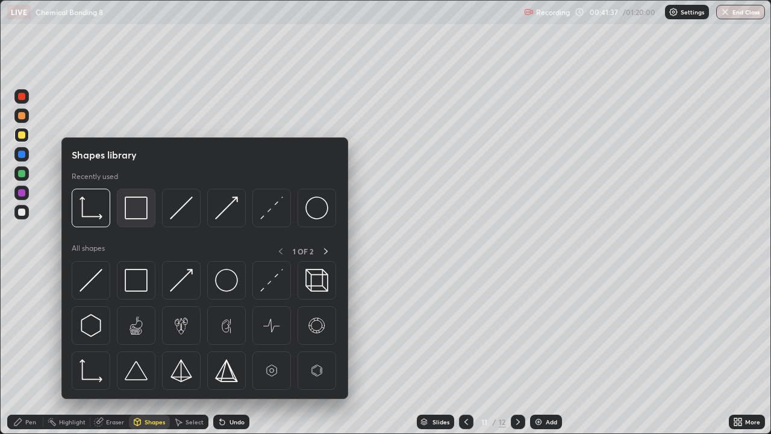
click at [147, 199] on img at bounding box center [136, 207] width 23 height 23
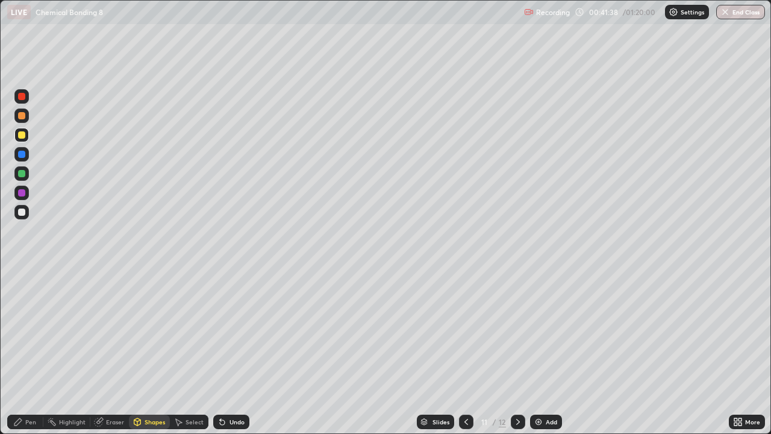
click at [23, 117] on div at bounding box center [21, 115] width 7 height 7
click at [25, 352] on div "Pen" at bounding box center [25, 421] width 36 height 14
click at [25, 209] on div at bounding box center [21, 212] width 14 height 14
click at [20, 171] on div at bounding box center [21, 173] width 7 height 7
click at [28, 211] on div at bounding box center [21, 212] width 14 height 14
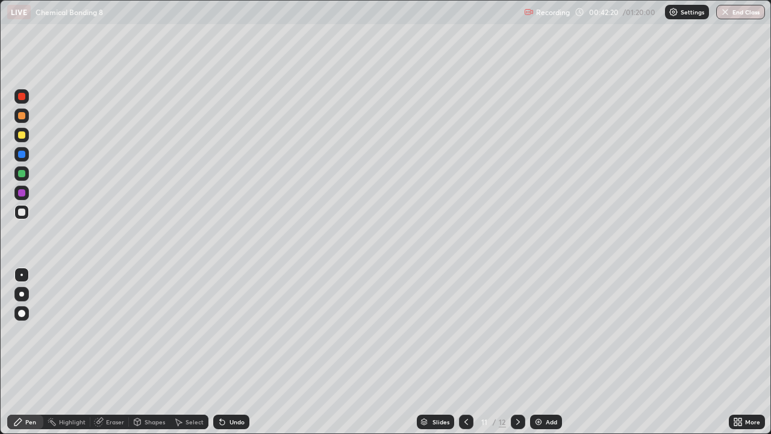
click at [28, 153] on div at bounding box center [21, 154] width 14 height 14
click at [22, 211] on div at bounding box center [21, 211] width 7 height 7
click at [27, 170] on div at bounding box center [21, 173] width 14 height 14
click at [111, 352] on div "Eraser" at bounding box center [115, 422] width 18 height 6
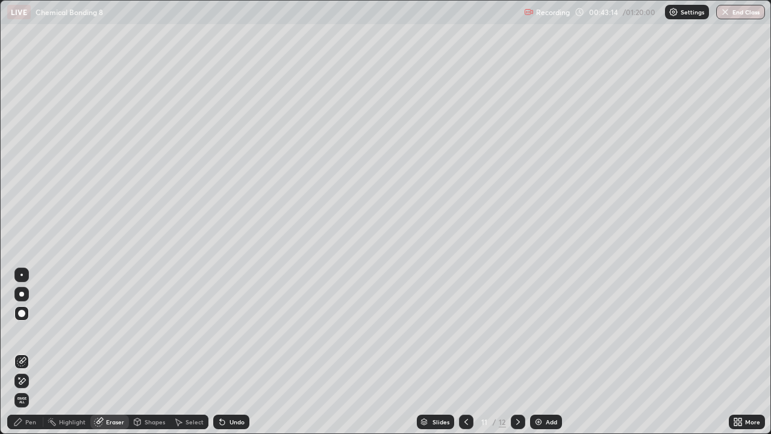
click at [23, 352] on div "Pen" at bounding box center [25, 421] width 36 height 14
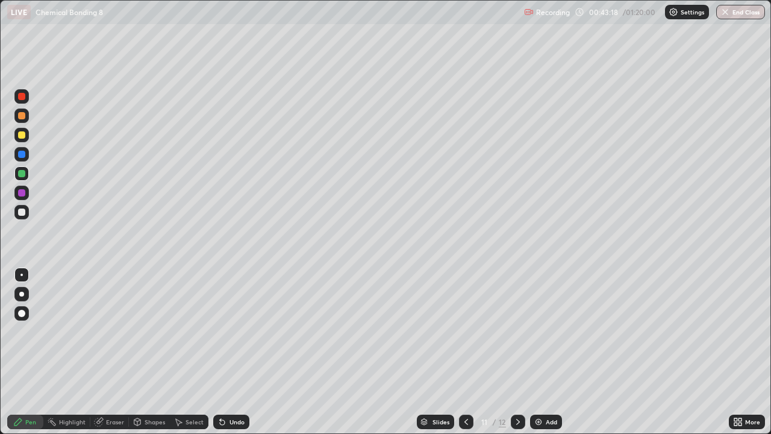
click at [235, 352] on div "Undo" at bounding box center [236, 422] width 15 height 6
click at [517, 352] on icon at bounding box center [518, 422] width 4 height 6
click at [150, 352] on div "Shapes" at bounding box center [155, 422] width 20 height 6
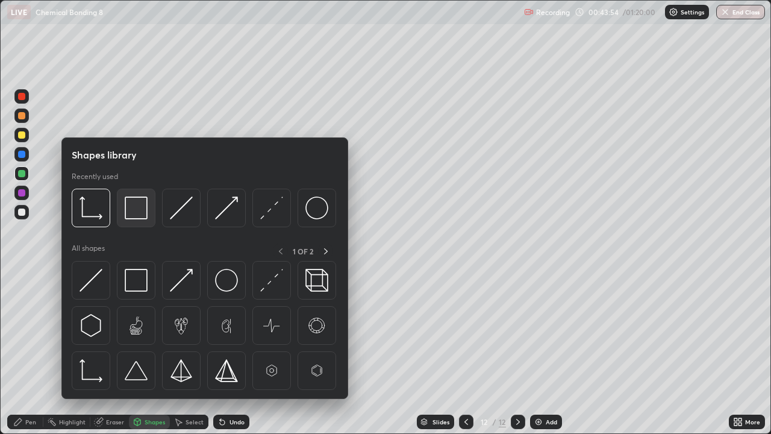
click at [139, 200] on img at bounding box center [136, 207] width 23 height 23
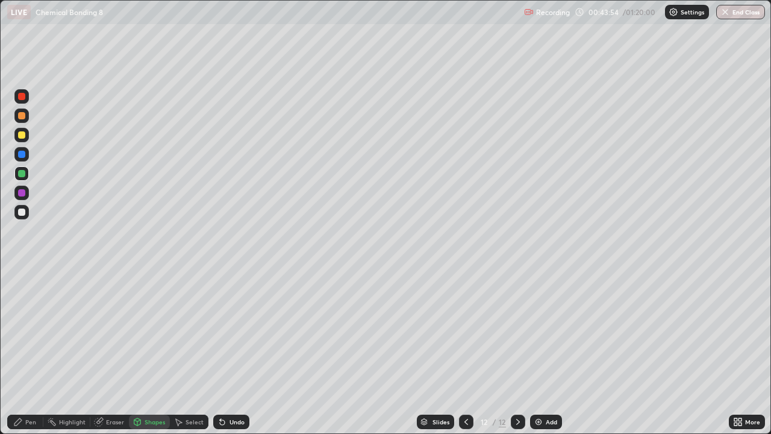
click at [22, 114] on div at bounding box center [21, 115] width 7 height 7
click at [27, 352] on div "Pen" at bounding box center [25, 421] width 36 height 14
click at [22, 210] on div at bounding box center [21, 211] width 7 height 7
click at [22, 174] on div at bounding box center [21, 173] width 7 height 7
click at [22, 212] on div at bounding box center [21, 211] width 7 height 7
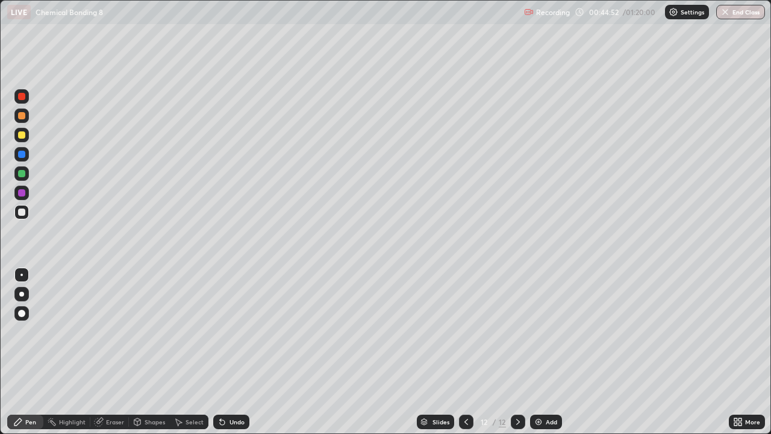
click at [21, 170] on div at bounding box center [21, 173] width 7 height 7
click at [22, 210] on div at bounding box center [21, 211] width 7 height 7
click at [19, 174] on div at bounding box center [21, 173] width 7 height 7
click at [465, 352] on icon at bounding box center [466, 422] width 10 height 10
click at [520, 352] on div at bounding box center [518, 422] width 14 height 24
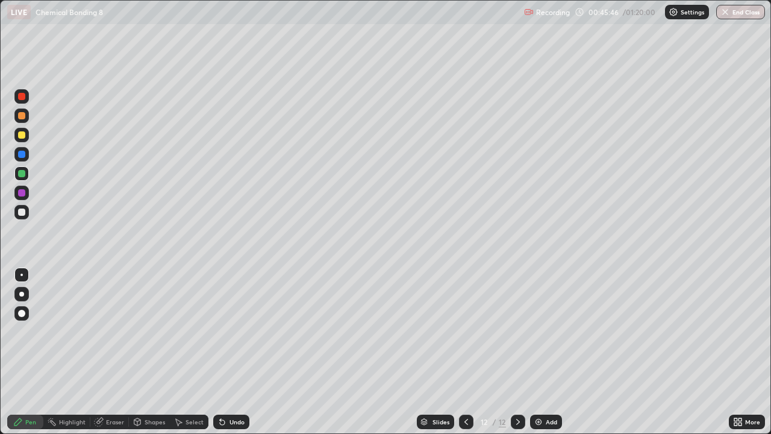
click at [465, 352] on icon at bounding box center [466, 422] width 10 height 10
click at [466, 352] on icon at bounding box center [466, 422] width 10 height 10
click at [464, 352] on icon at bounding box center [466, 422] width 10 height 10
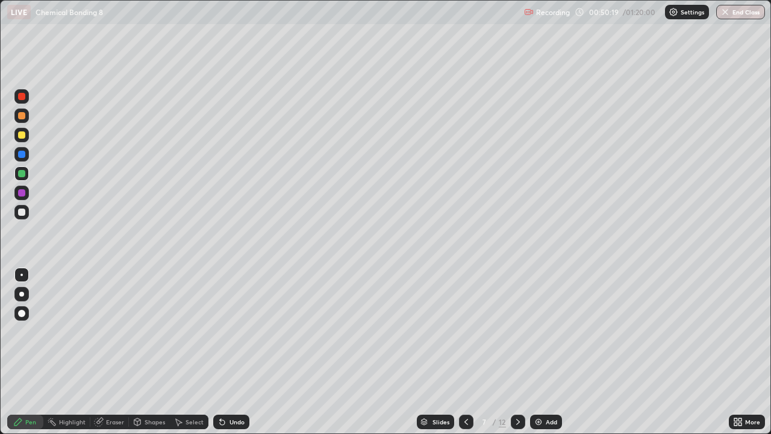
click at [232, 352] on div "Undo" at bounding box center [236, 422] width 15 height 6
click at [517, 352] on icon at bounding box center [518, 422] width 10 height 10
click at [517, 352] on icon at bounding box center [518, 422] width 4 height 6
click at [517, 352] on icon at bounding box center [518, 422] width 10 height 10
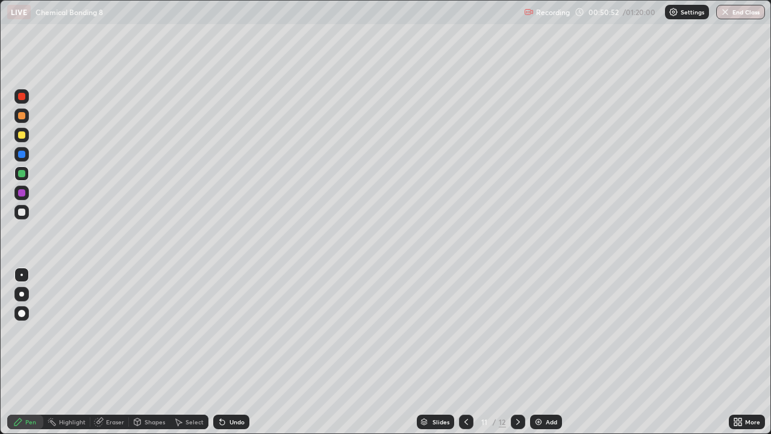
click at [517, 352] on icon at bounding box center [518, 422] width 10 height 10
click at [537, 352] on img at bounding box center [539, 422] width 10 height 10
click at [151, 352] on div "Shapes" at bounding box center [149, 421] width 41 height 14
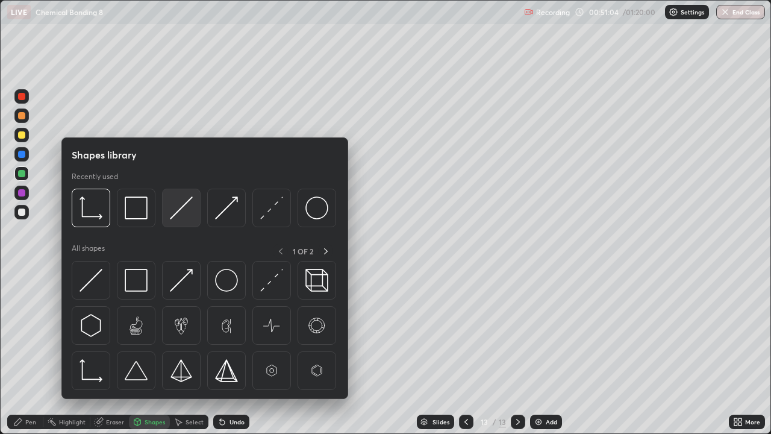
click at [190, 201] on img at bounding box center [181, 207] width 23 height 23
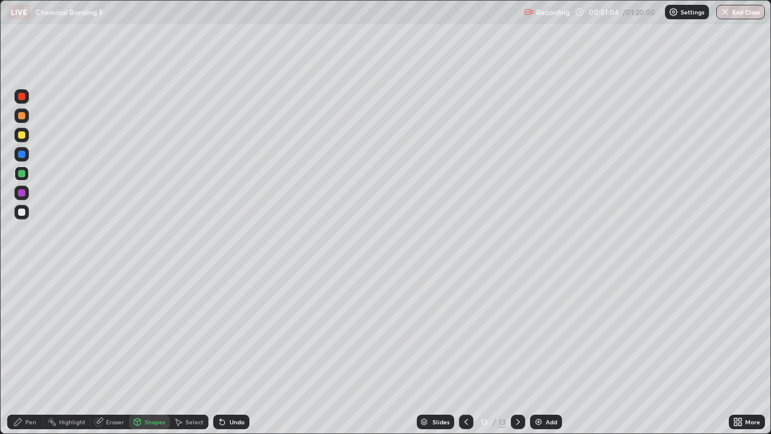
click at [24, 136] on div at bounding box center [21, 134] width 7 height 7
click at [28, 352] on div "Pen" at bounding box center [30, 422] width 11 height 6
click at [22, 174] on div at bounding box center [21, 173] width 7 height 7
click at [24, 137] on div at bounding box center [21, 134] width 7 height 7
click at [22, 170] on div at bounding box center [21, 173] width 7 height 7
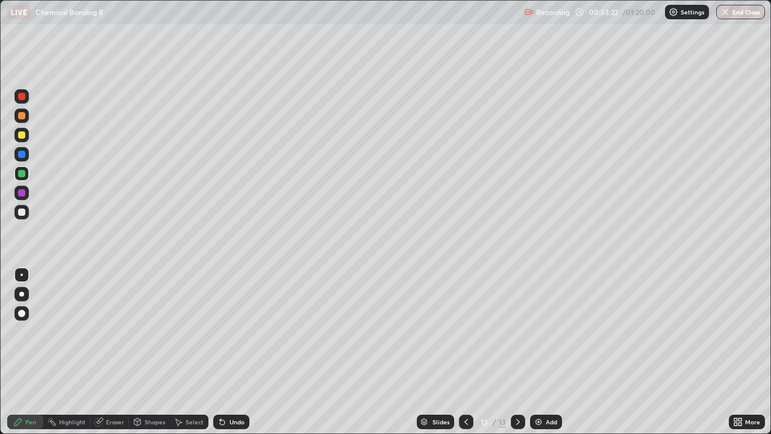
click at [235, 352] on div "Undo" at bounding box center [231, 421] width 36 height 14
click at [231, 352] on div "Undo" at bounding box center [231, 421] width 36 height 14
click at [222, 352] on icon at bounding box center [222, 422] width 5 height 5
click at [184, 352] on div "Select" at bounding box center [189, 421] width 39 height 14
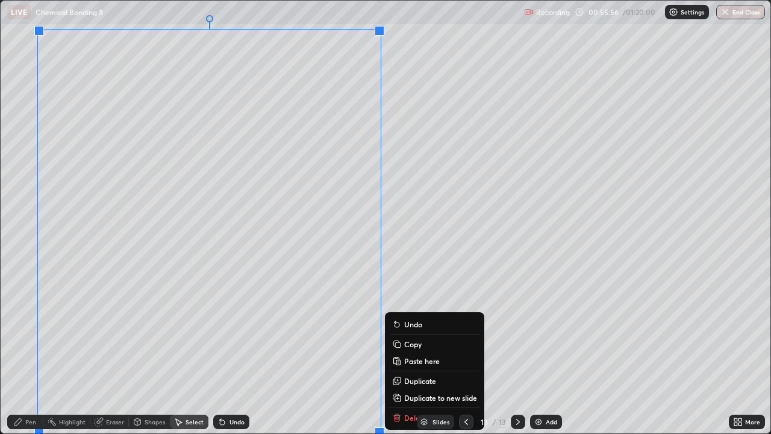
click at [409, 343] on p "Copy" at bounding box center [412, 344] width 17 height 10
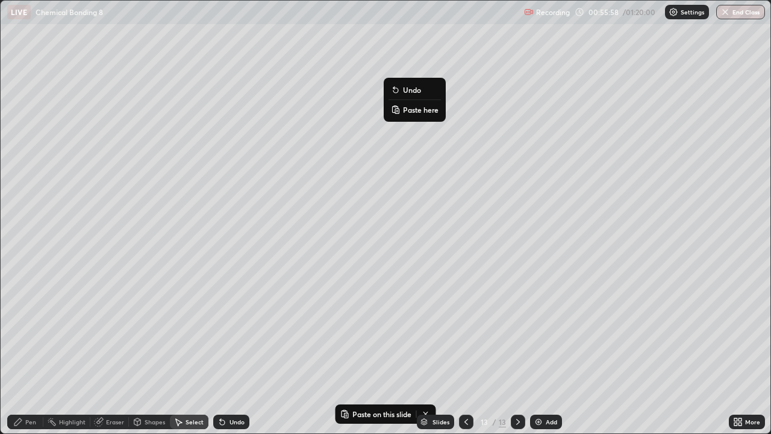
click at [409, 108] on p "Paste here" at bounding box center [421, 110] width 36 height 10
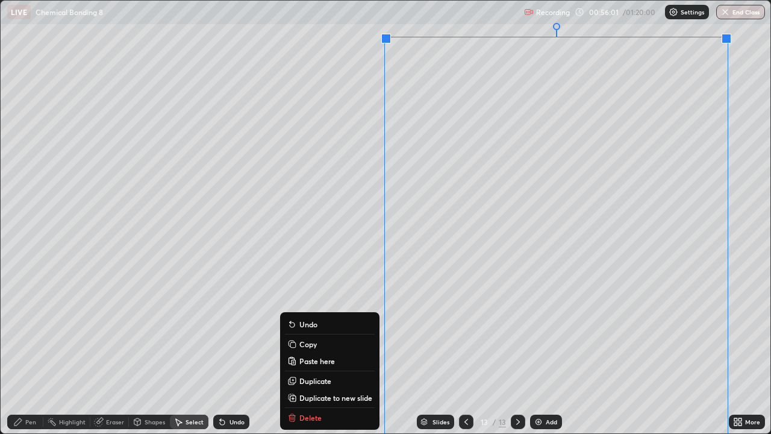
click at [363, 129] on div "0 ° Undo Copy Paste here Duplicate Duplicate to new slide Delete" at bounding box center [386, 217] width 770 height 432
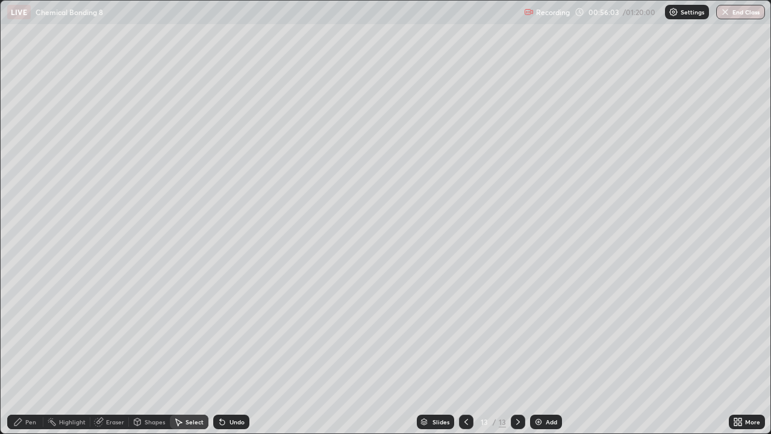
click at [107, 352] on div "Eraser" at bounding box center [115, 422] width 18 height 6
click at [25, 352] on div "Pen" at bounding box center [25, 421] width 36 height 14
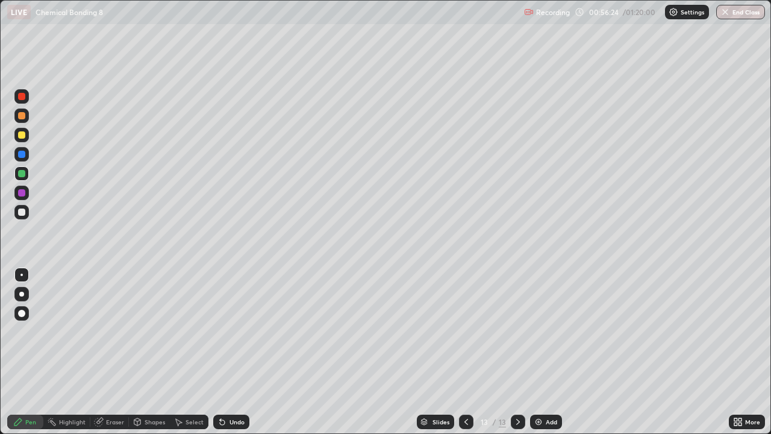
click at [110, 352] on div "Eraser" at bounding box center [109, 421] width 39 height 14
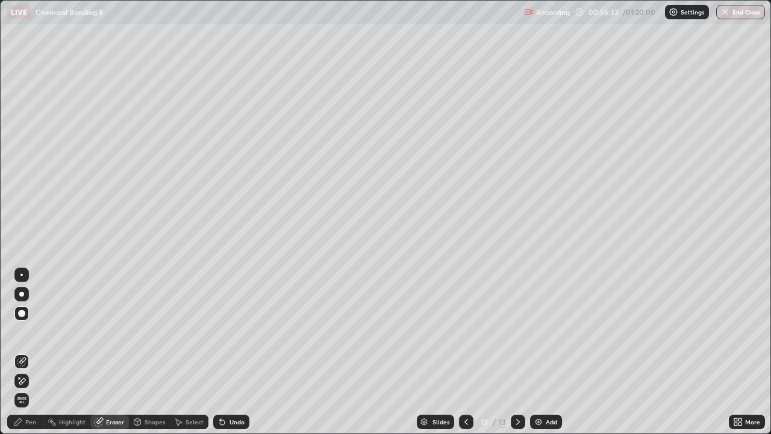
click at [24, 352] on div "Pen" at bounding box center [25, 421] width 36 height 14
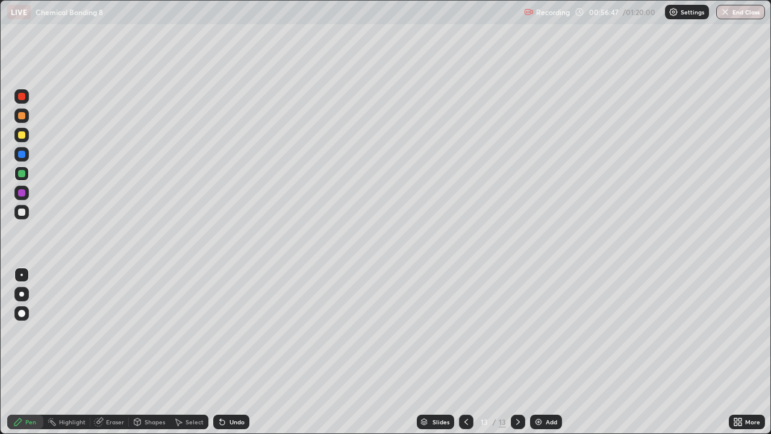
click at [111, 352] on div "Eraser" at bounding box center [115, 422] width 18 height 6
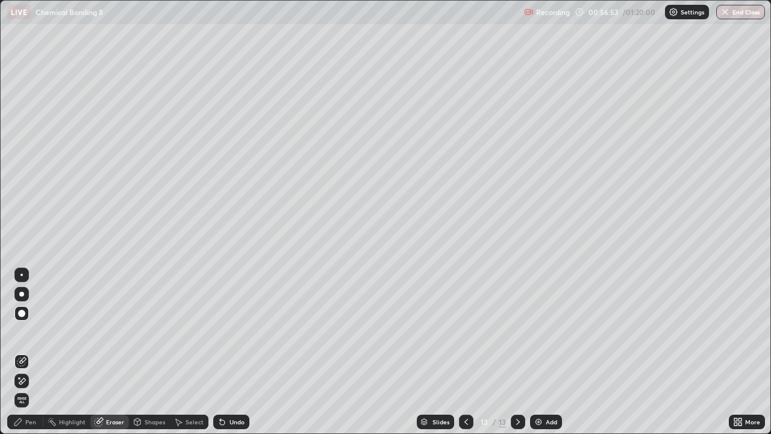
click at [26, 352] on div "Pen" at bounding box center [30, 422] width 11 height 6
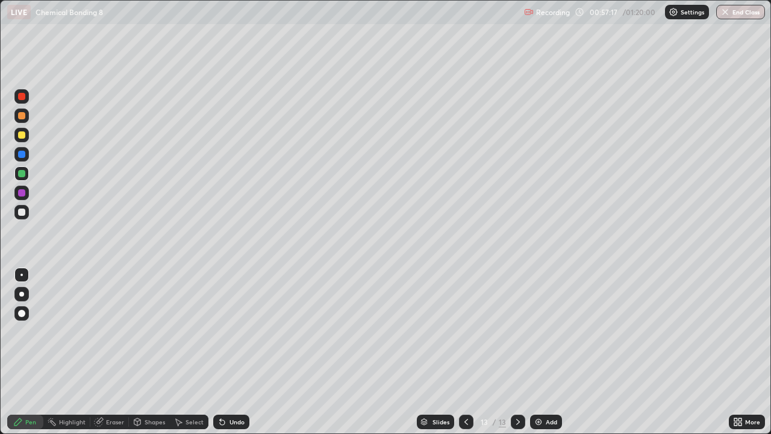
click at [107, 352] on div "Eraser" at bounding box center [115, 422] width 18 height 6
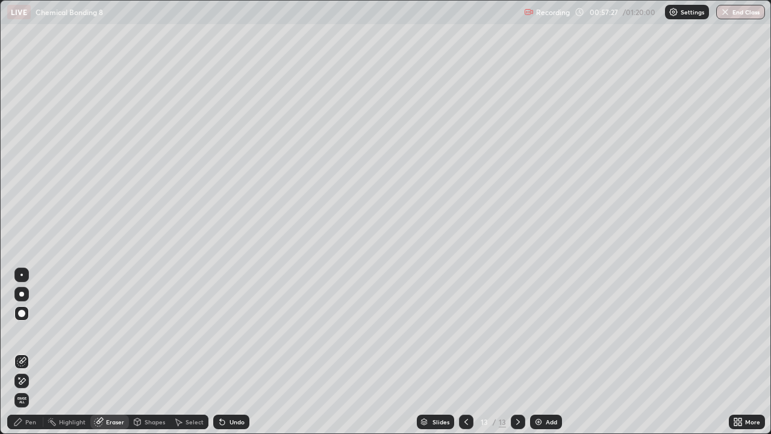
click at [24, 352] on div "Pen" at bounding box center [25, 421] width 36 height 14
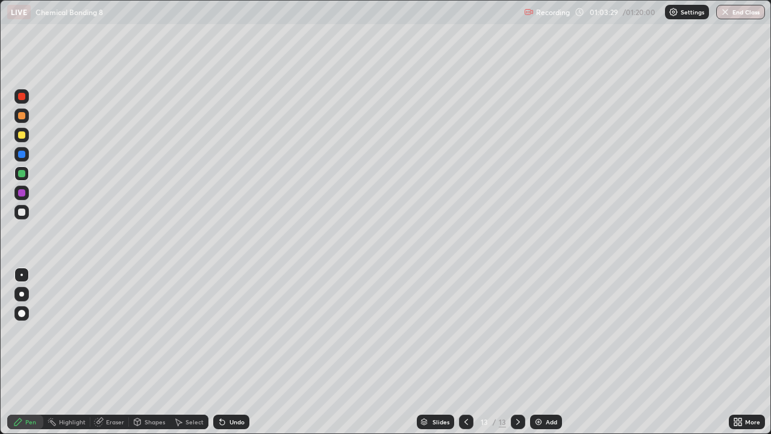
click at [534, 352] on img at bounding box center [539, 422] width 10 height 10
click at [27, 134] on div at bounding box center [21, 135] width 14 height 14
click at [22, 211] on div at bounding box center [21, 211] width 7 height 7
click at [22, 173] on div at bounding box center [21, 173] width 7 height 7
click at [550, 352] on div "Add" at bounding box center [546, 421] width 32 height 14
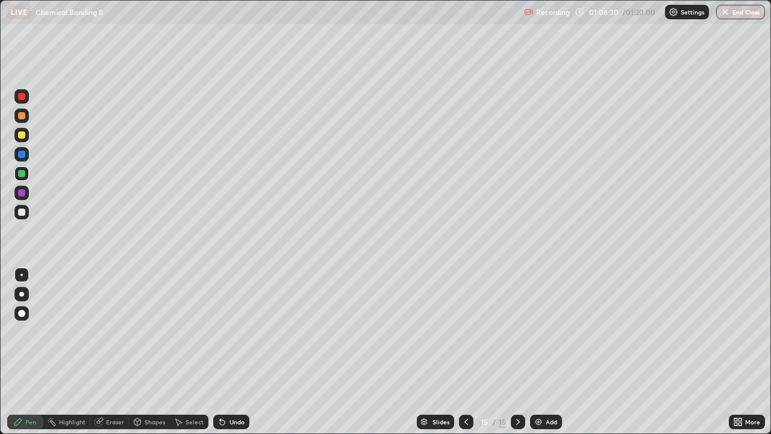
click at [26, 133] on div at bounding box center [21, 135] width 14 height 14
click at [464, 352] on icon at bounding box center [466, 422] width 4 height 6
click at [517, 352] on icon at bounding box center [518, 422] width 10 height 10
click at [25, 192] on div at bounding box center [21, 192] width 7 height 7
click at [23, 152] on div at bounding box center [21, 154] width 7 height 7
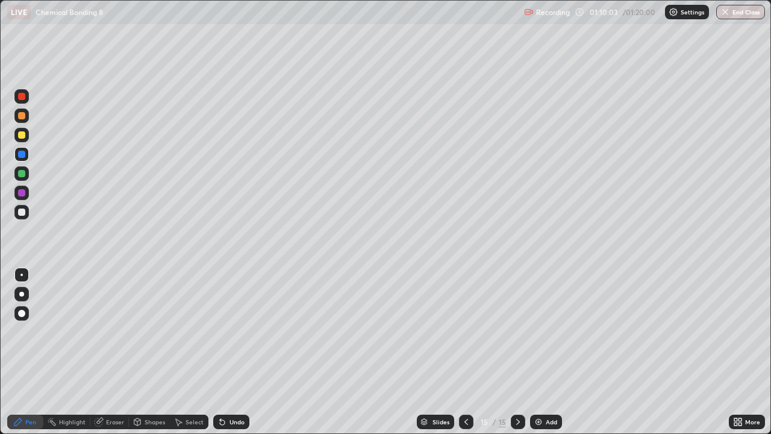
click at [234, 352] on div "Undo" at bounding box center [236, 422] width 15 height 6
click at [232, 352] on div "Undo" at bounding box center [236, 422] width 15 height 6
click at [233, 352] on div "Undo" at bounding box center [236, 422] width 15 height 6
click at [231, 352] on div "Undo" at bounding box center [231, 421] width 36 height 14
click at [25, 170] on div at bounding box center [21, 173] width 14 height 14
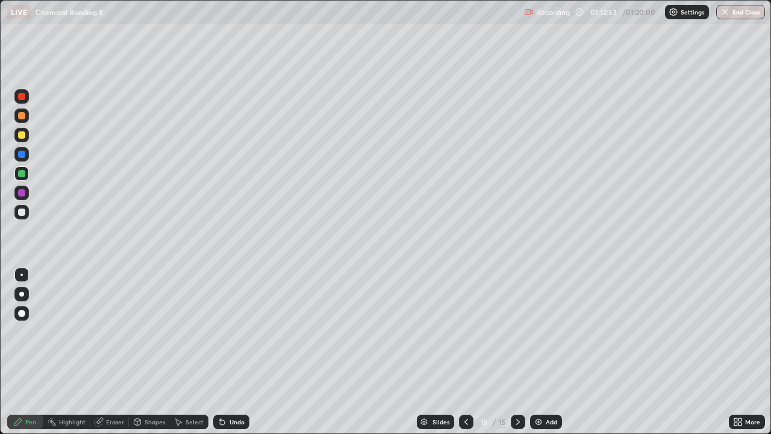
click at [23, 116] on div at bounding box center [21, 115] width 7 height 7
click at [21, 99] on div at bounding box center [21, 96] width 7 height 7
click at [27, 135] on div at bounding box center [21, 135] width 14 height 14
click at [26, 210] on div at bounding box center [21, 212] width 14 height 14
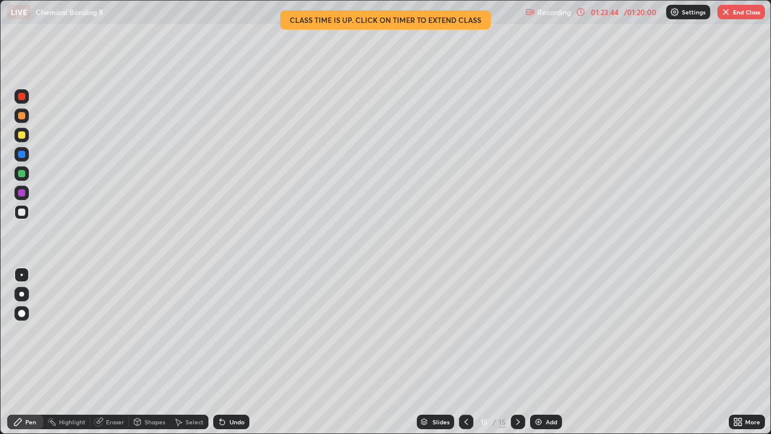
click at [534, 352] on img at bounding box center [539, 422] width 10 height 10
click at [734, 11] on button "End Class" at bounding box center [741, 12] width 48 height 14
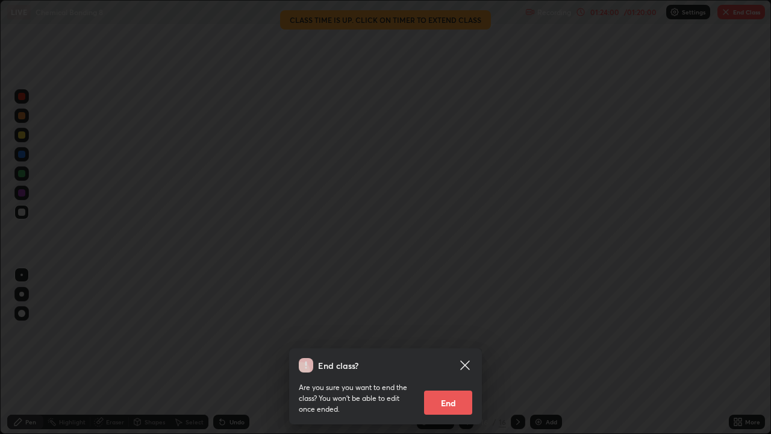
click at [454, 352] on button "End" at bounding box center [448, 402] width 48 height 24
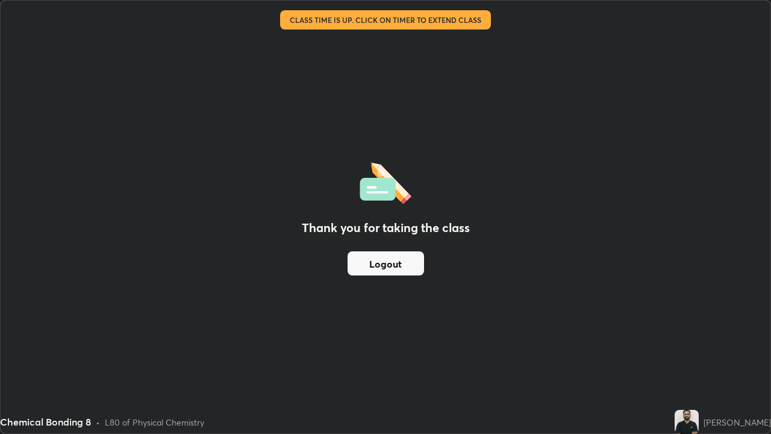
click at [403, 260] on button "Logout" at bounding box center [386, 263] width 76 height 24
click at [406, 267] on button "Logout" at bounding box center [386, 263] width 76 height 24
